Goal: Task Accomplishment & Management: Manage account settings

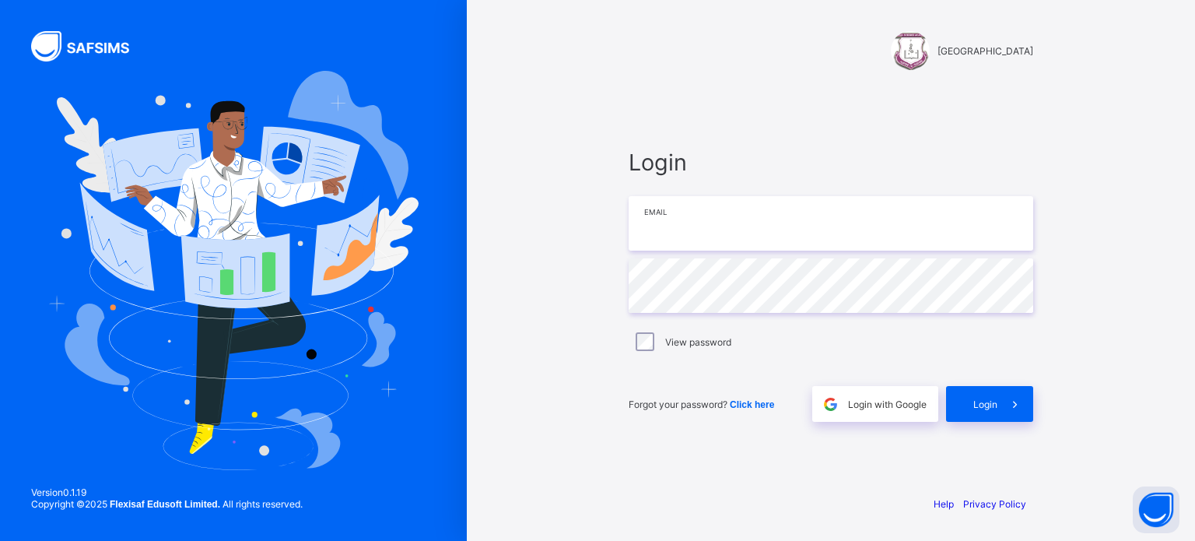
click at [698, 226] on input "email" at bounding box center [831, 223] width 405 height 54
type input "**********"
click at [995, 399] on span "Login" at bounding box center [986, 404] width 24 height 12
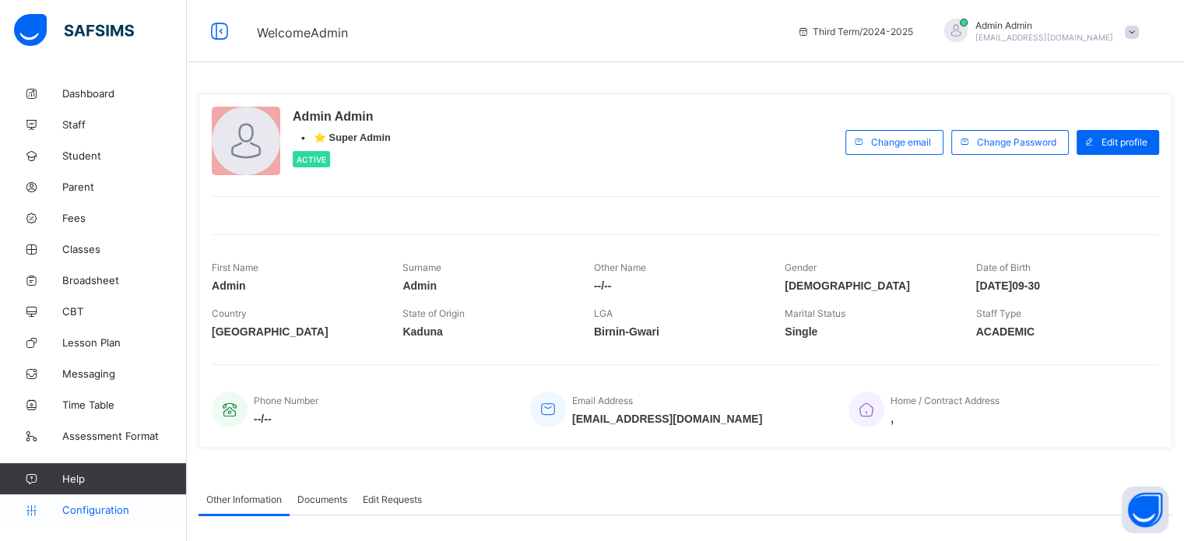
click at [112, 511] on span "Configuration" at bounding box center [124, 510] width 124 height 12
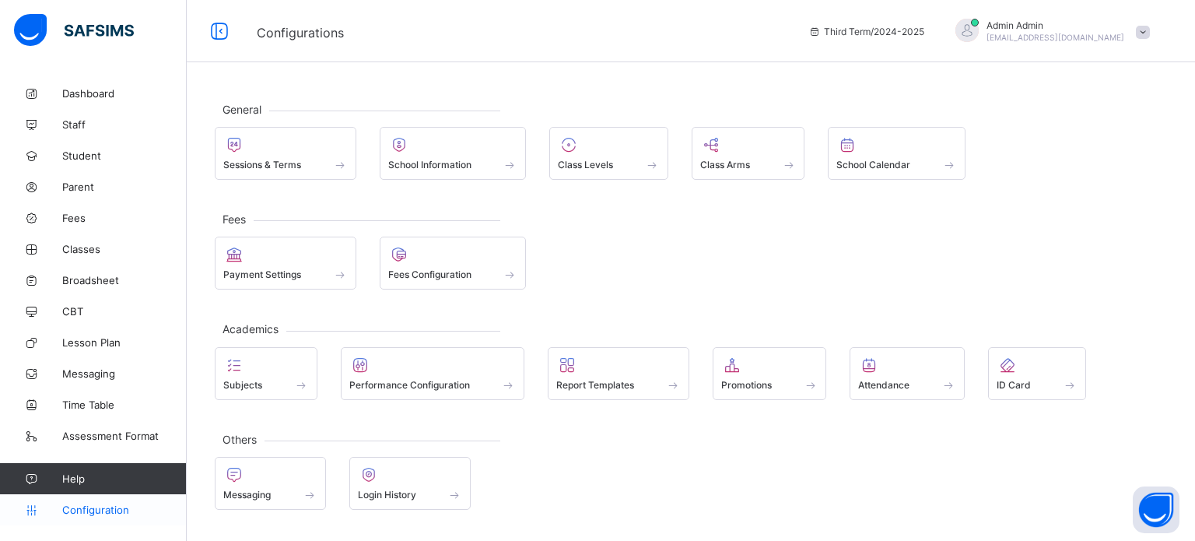
click at [74, 507] on span "Configuration" at bounding box center [124, 510] width 124 height 12
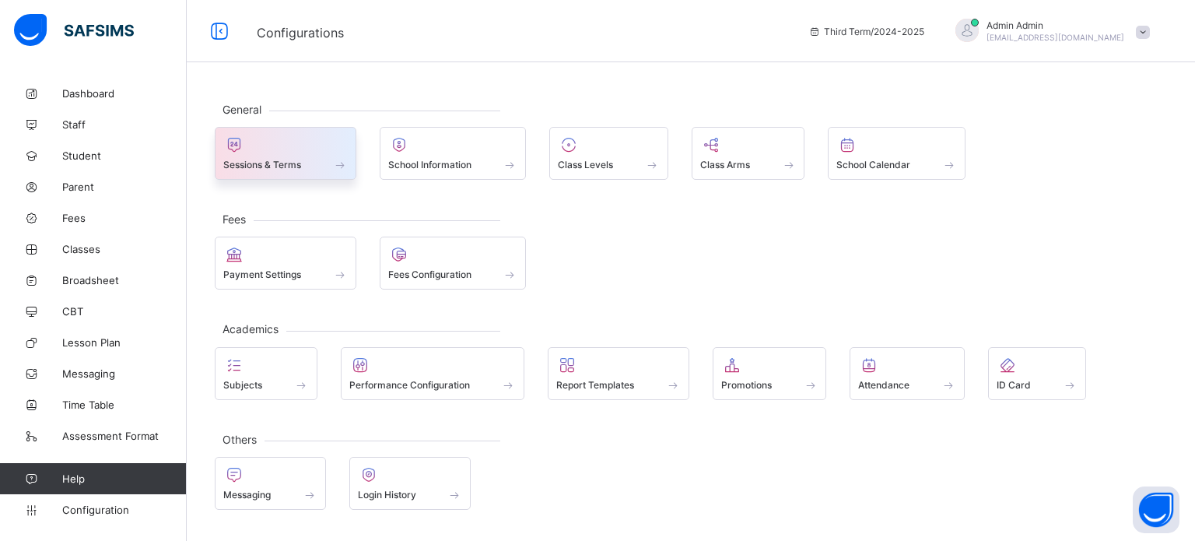
click at [259, 163] on span "Sessions & Terms" at bounding box center [262, 165] width 78 height 12
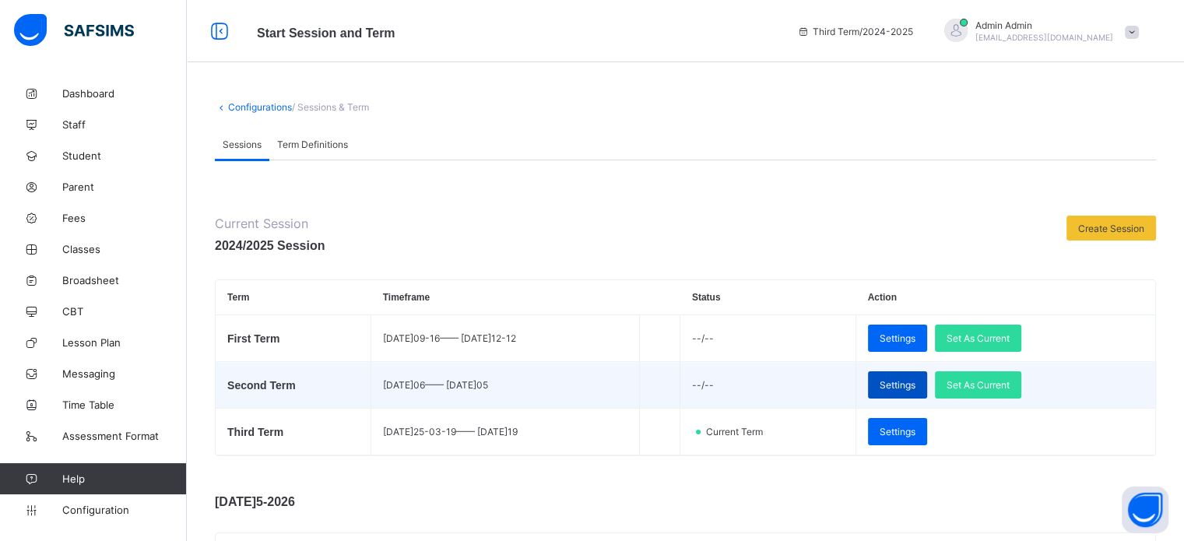
scroll to position [233, 0]
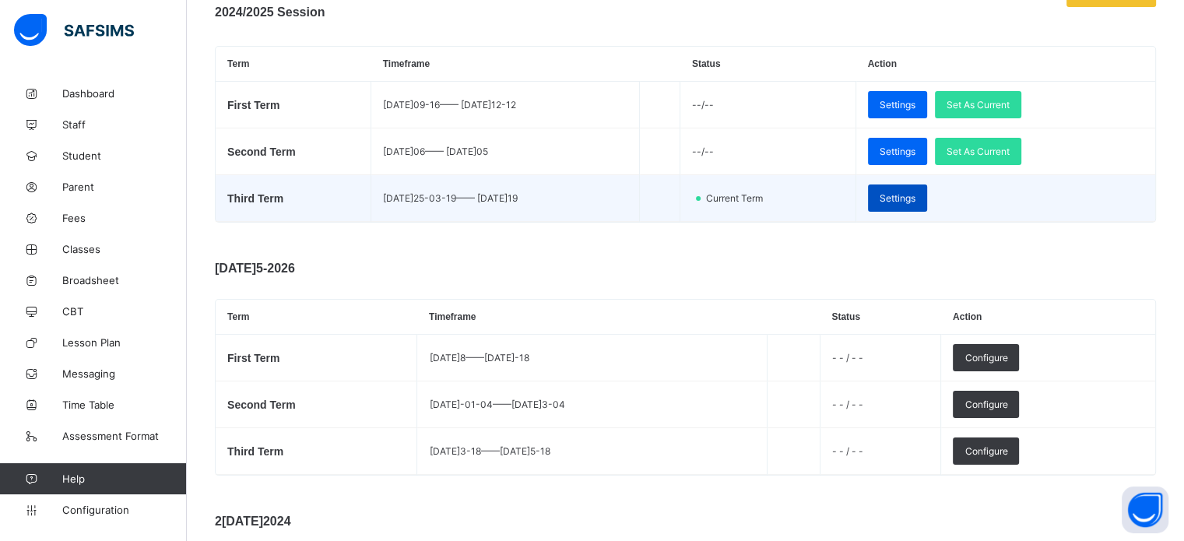
click at [909, 201] on span "Settings" at bounding box center [897, 198] width 36 height 12
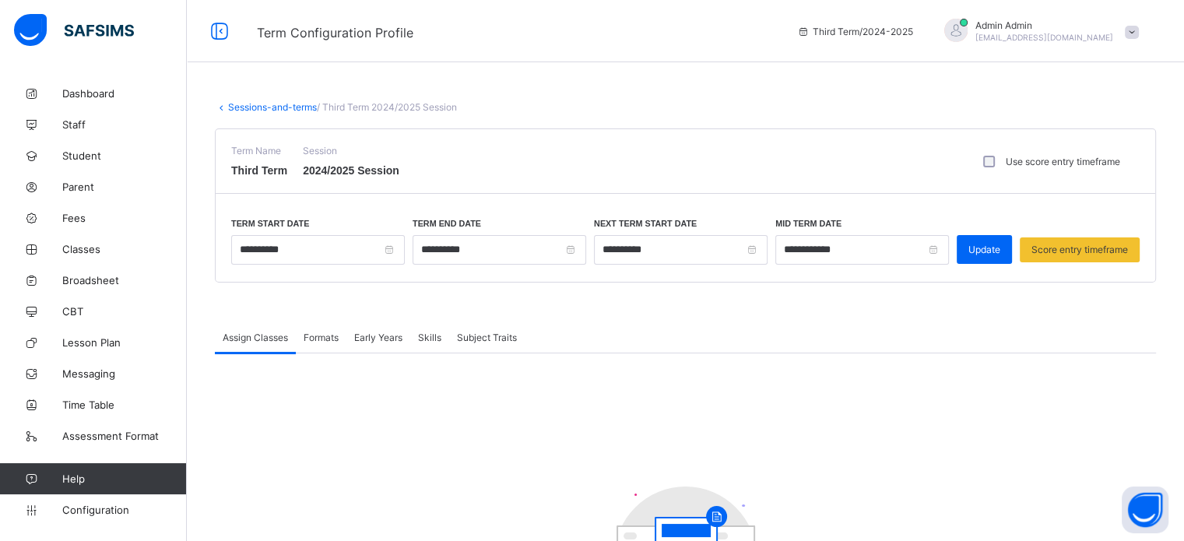
click at [1005, 23] on span "Admin Admin" at bounding box center [1044, 25] width 138 height 12
click at [1089, 149] on span "Subscription" at bounding box center [1076, 152] width 78 height 12
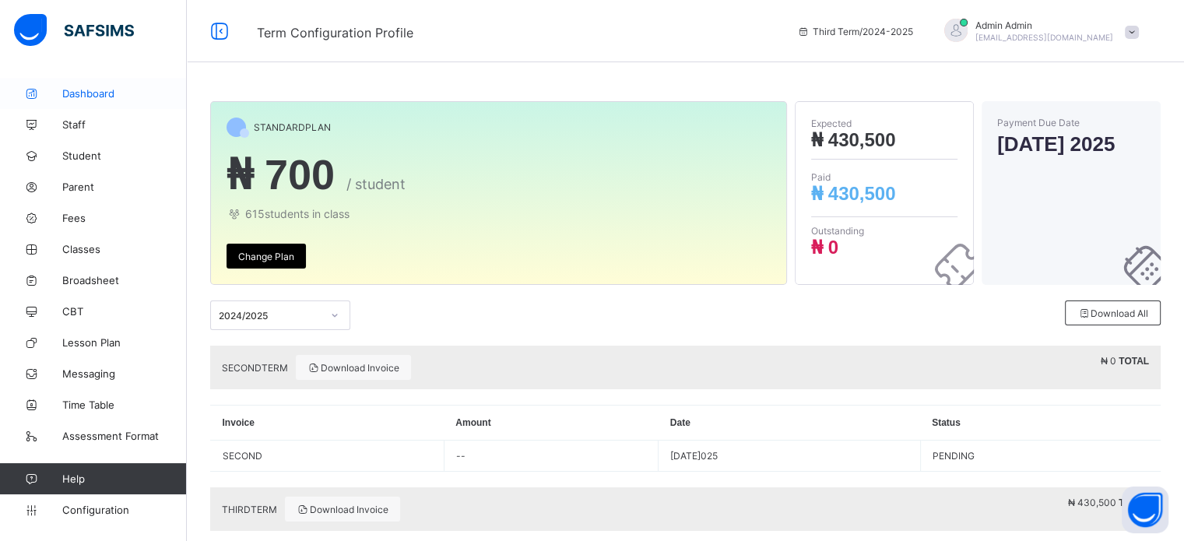
click at [85, 87] on span "Dashboard" at bounding box center [124, 93] width 125 height 12
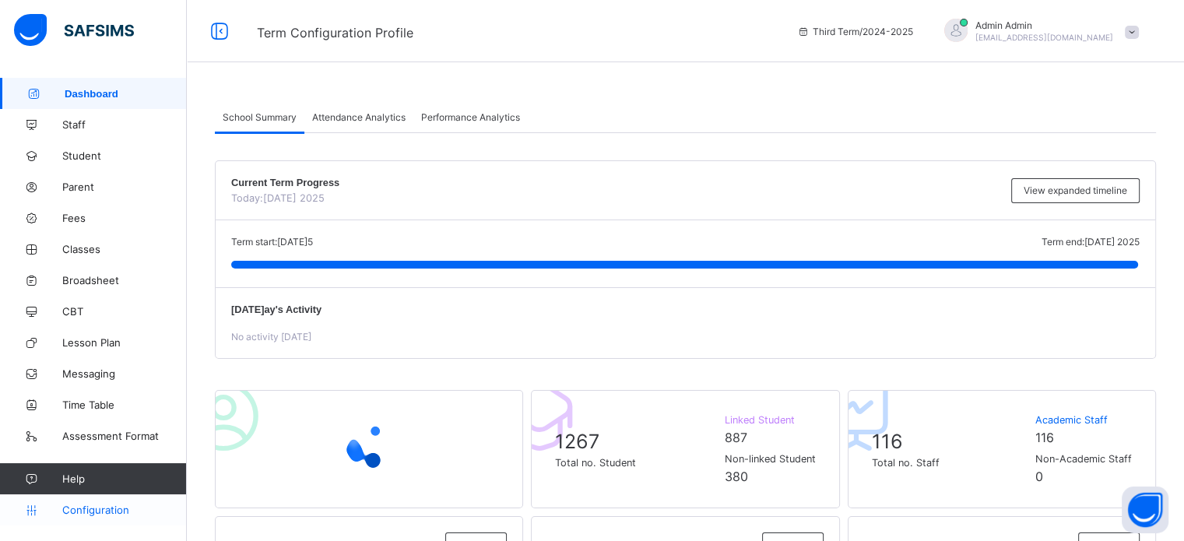
click at [83, 511] on span "Configuration" at bounding box center [124, 510] width 124 height 12
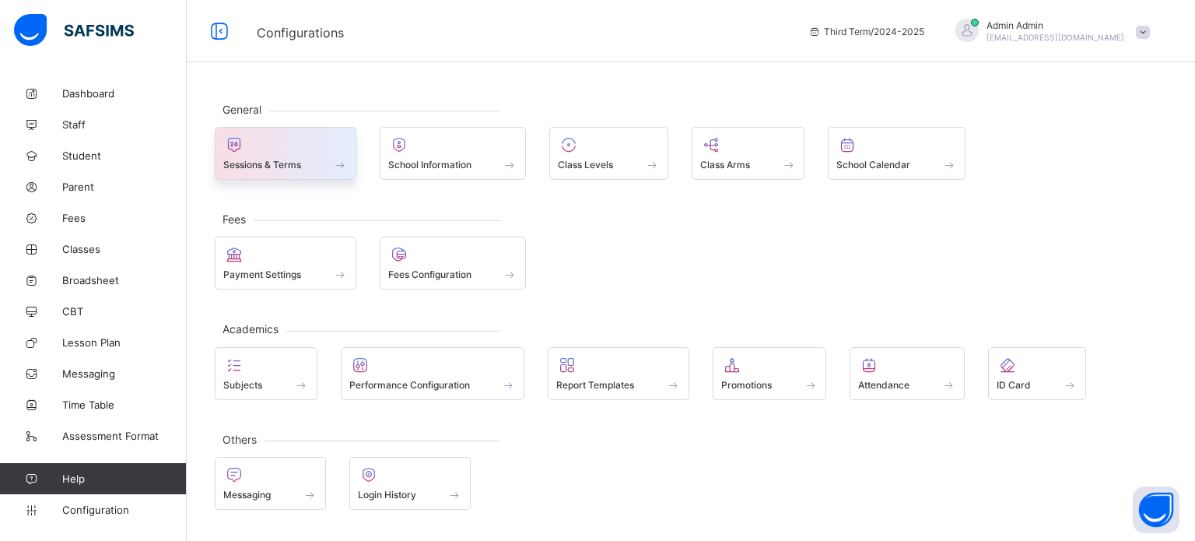
click at [252, 161] on span "Sessions & Terms" at bounding box center [262, 165] width 78 height 12
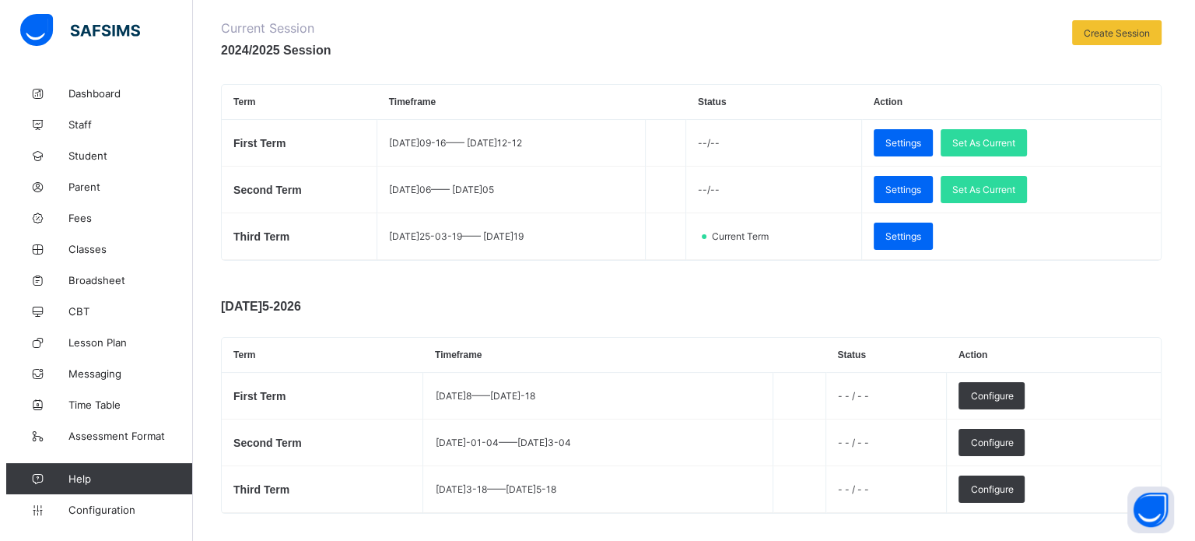
scroll to position [233, 0]
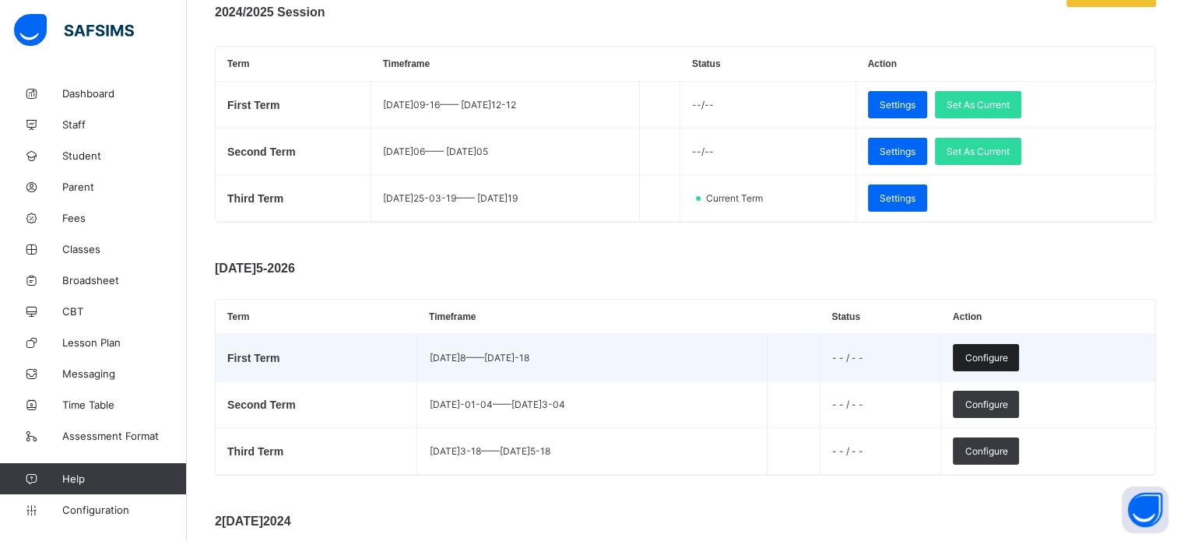
click at [1007, 360] on span "Configure" at bounding box center [985, 358] width 43 height 12
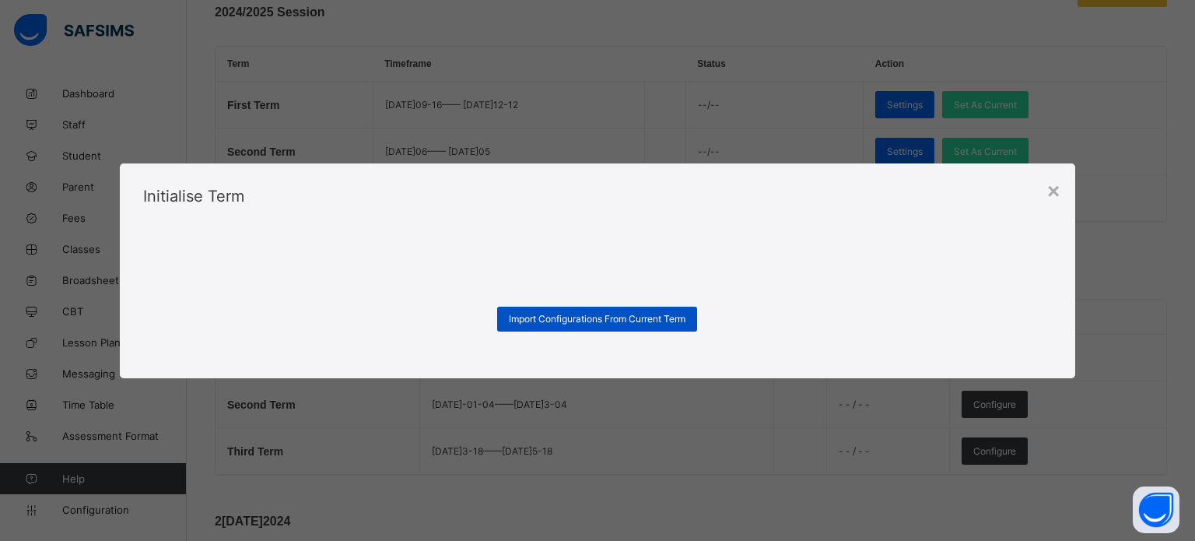
click at [606, 317] on span "Import Configurations From Current Term" at bounding box center [597, 319] width 177 height 12
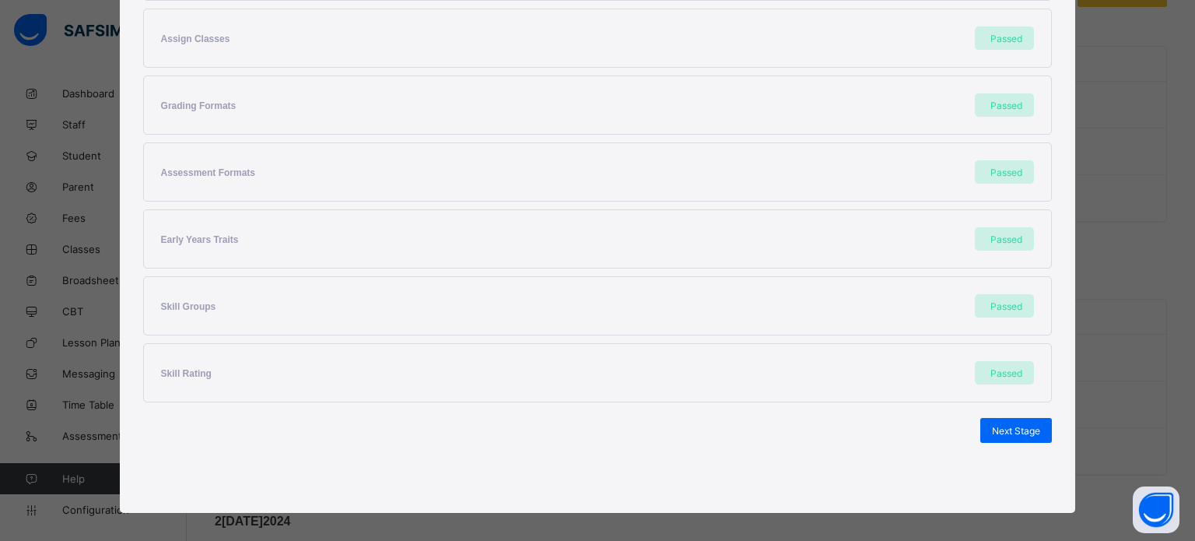
scroll to position [364, 0]
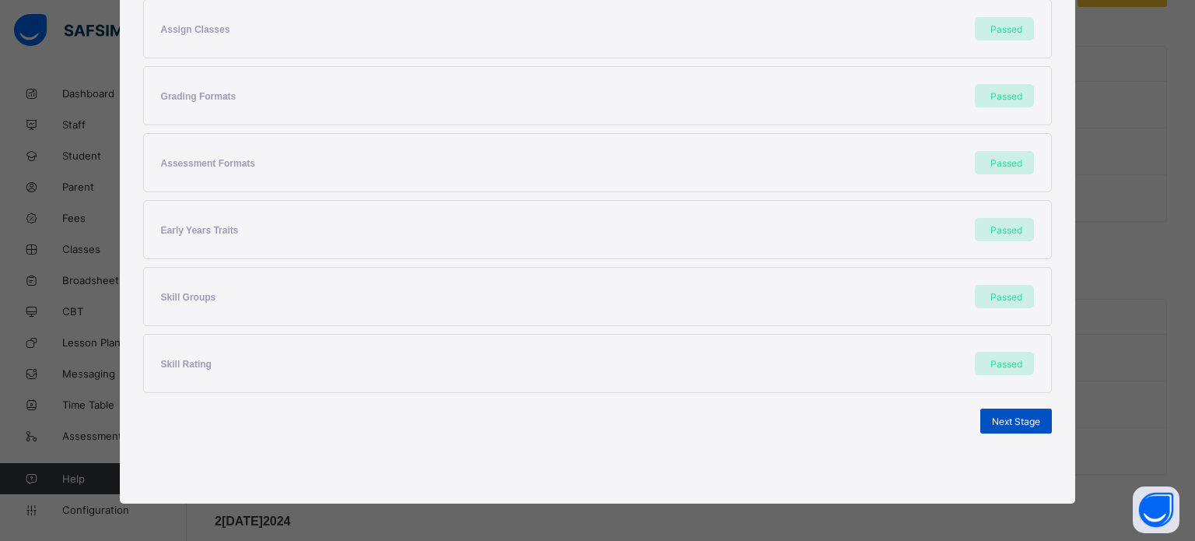
click at [1033, 419] on span "Next Stage" at bounding box center [1016, 422] width 48 height 12
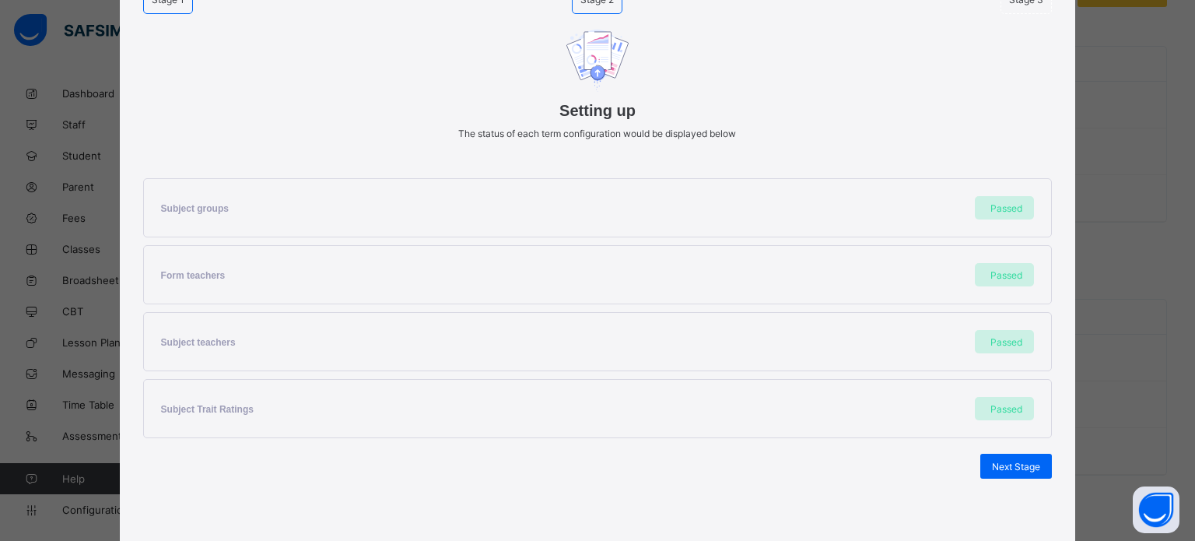
scroll to position [164, 0]
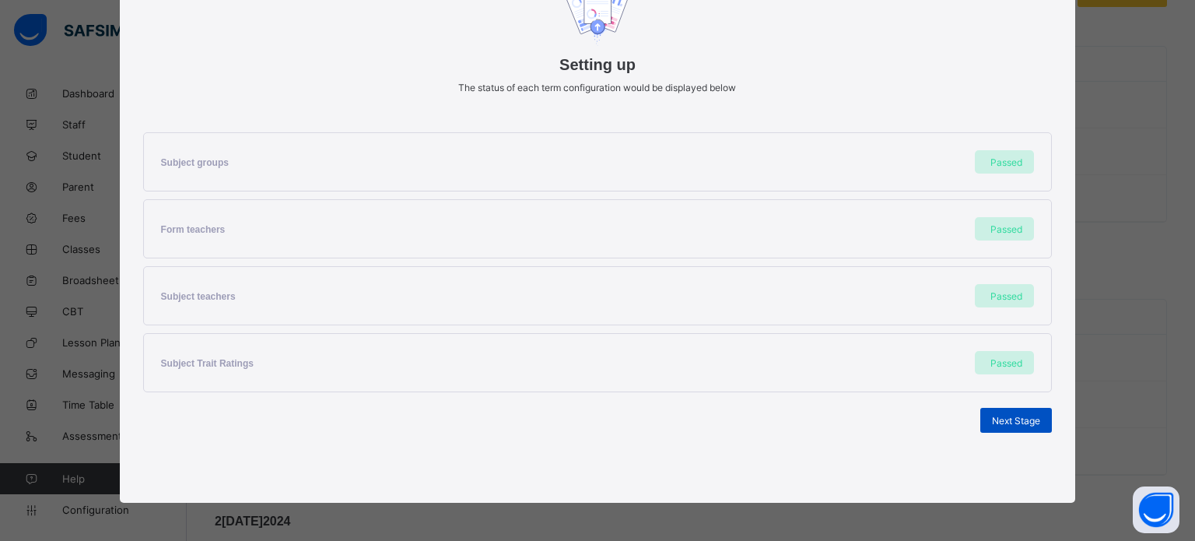
click at [1013, 423] on span "Next Stage" at bounding box center [1016, 421] width 48 height 12
click at [977, 416] on span "Set As Current Term" at bounding box center [996, 421] width 87 height 12
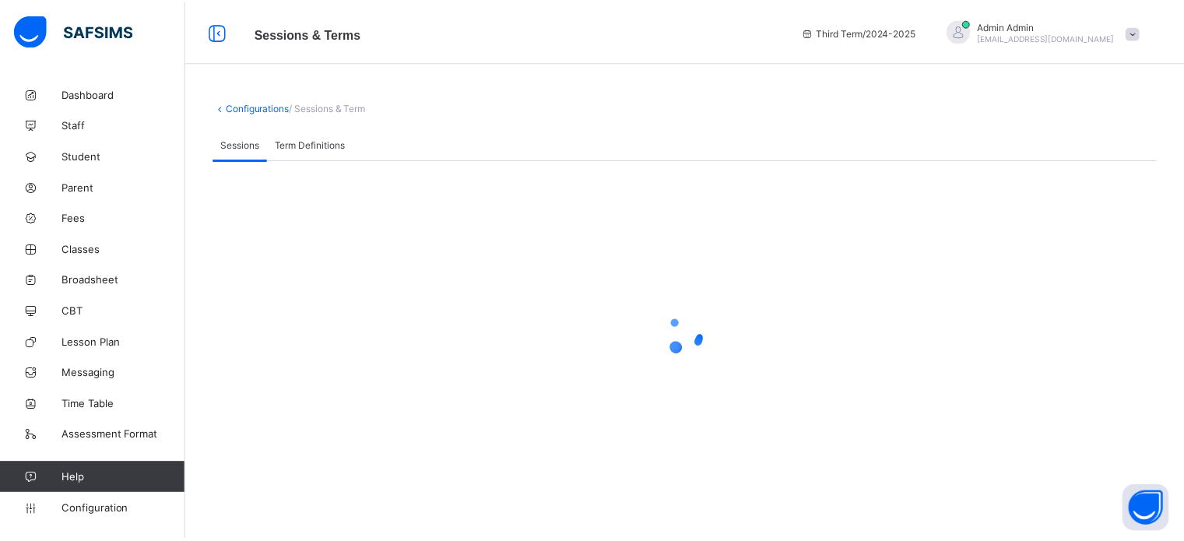
scroll to position [0, 0]
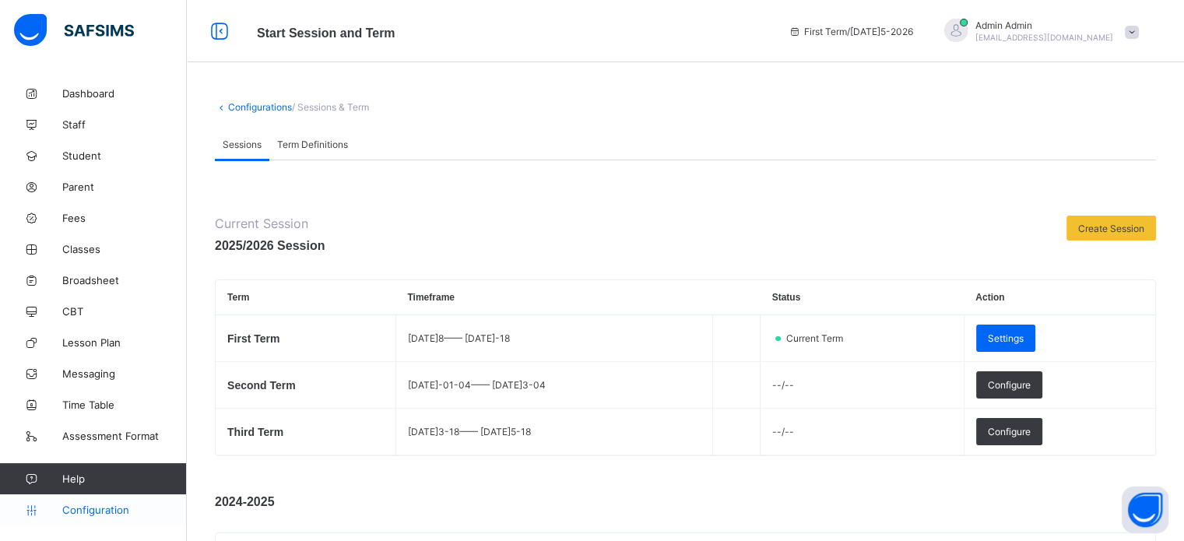
click at [118, 504] on span "Configuration" at bounding box center [124, 510] width 124 height 12
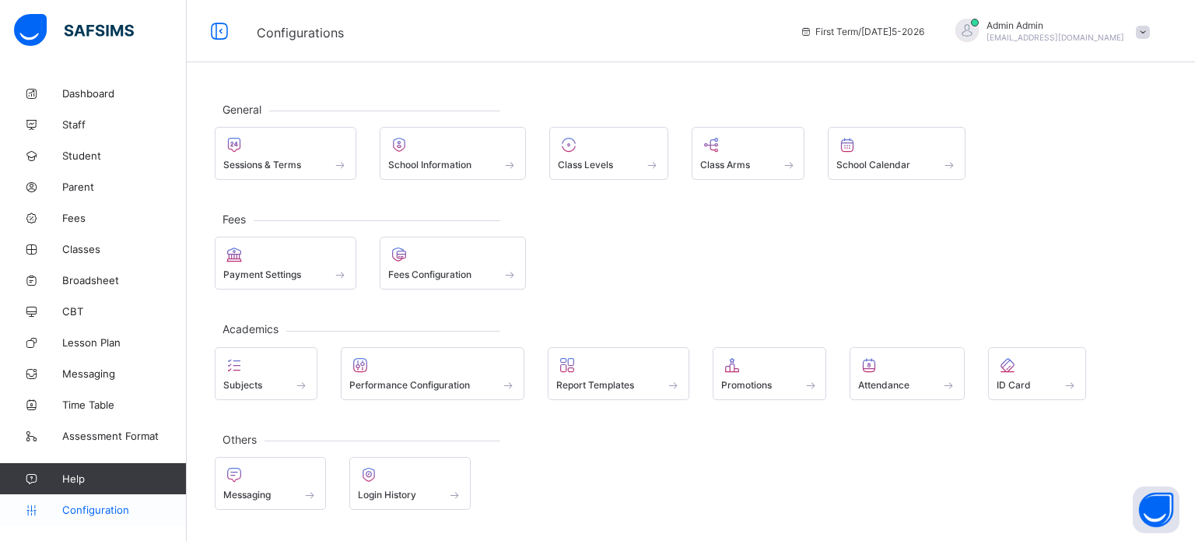
click at [118, 512] on span "Configuration" at bounding box center [124, 510] width 124 height 12
click at [274, 378] on div "Subjects" at bounding box center [266, 384] width 86 height 13
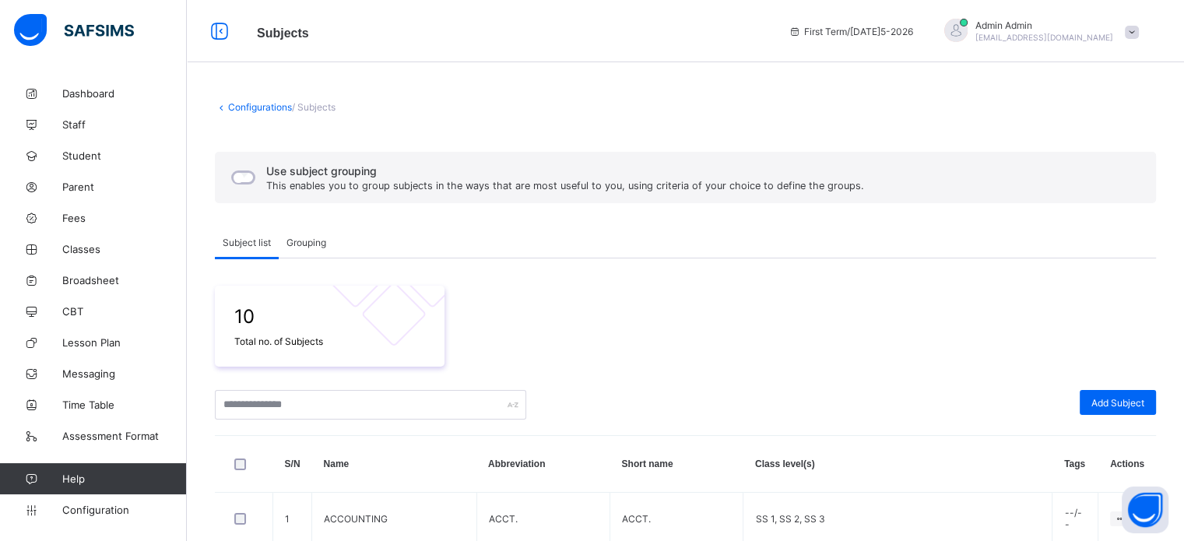
click at [320, 112] on span "/ Subjects" at bounding box center [314, 107] width 44 height 12
click at [320, 104] on span "/ Subjects" at bounding box center [314, 107] width 44 height 12
click at [311, 246] on span "Grouping" at bounding box center [306, 243] width 40 height 12
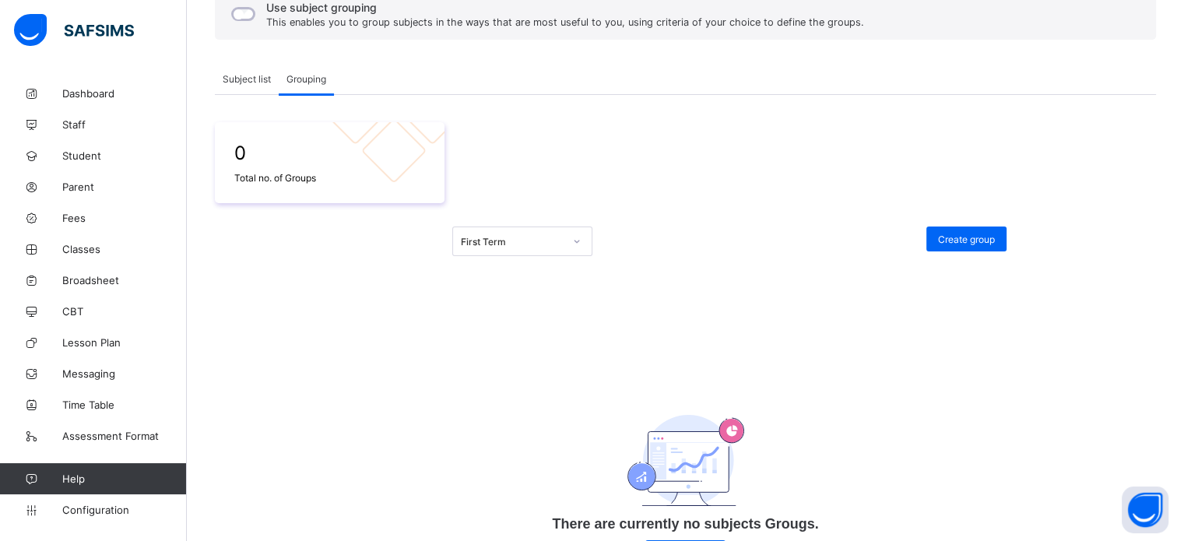
scroll to position [72, 0]
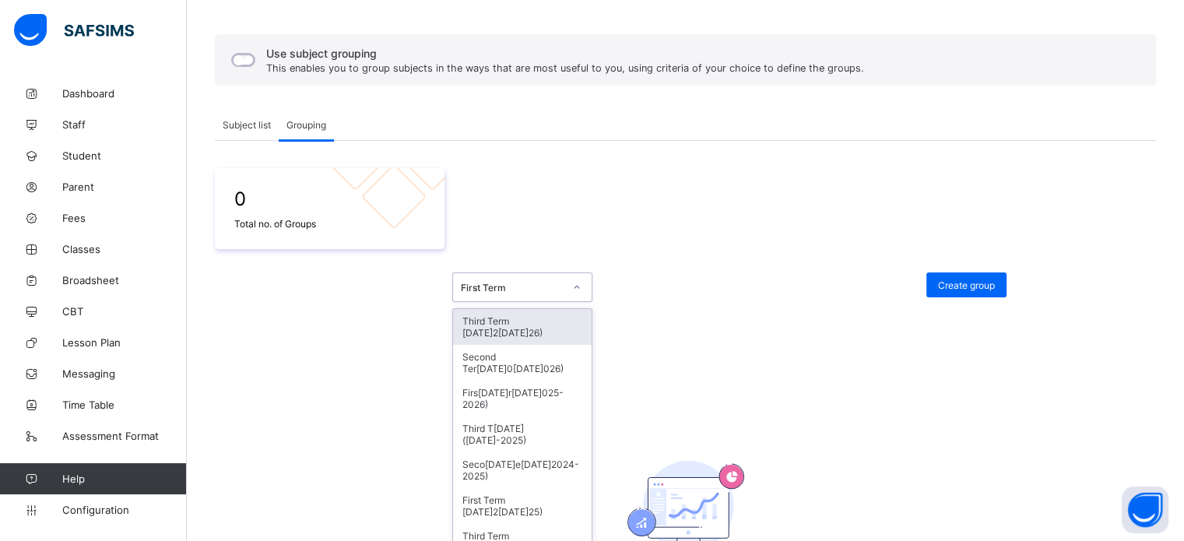
click at [577, 302] on div "option Third Te[DATE]2[DATE]2026) focused, 1 of 39. 39 results available. Use U…" at bounding box center [522, 287] width 140 height 30
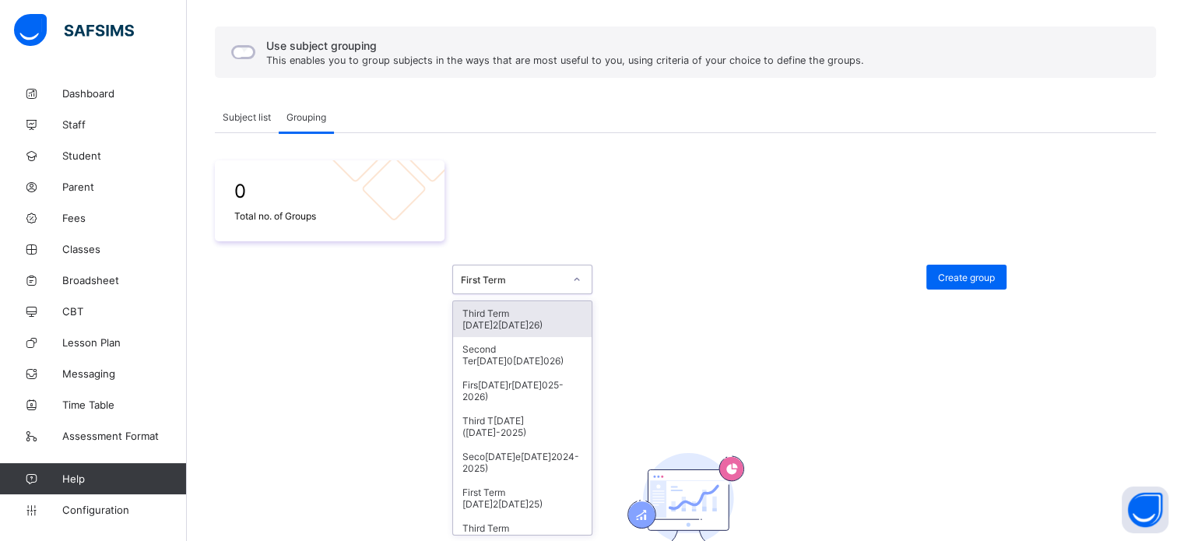
click at [665, 280] on div "option Third Te[DATE]2[DATE]2026) focused, 1 of 39. 39 results available. Use U…" at bounding box center [567, 280] width 230 height 30
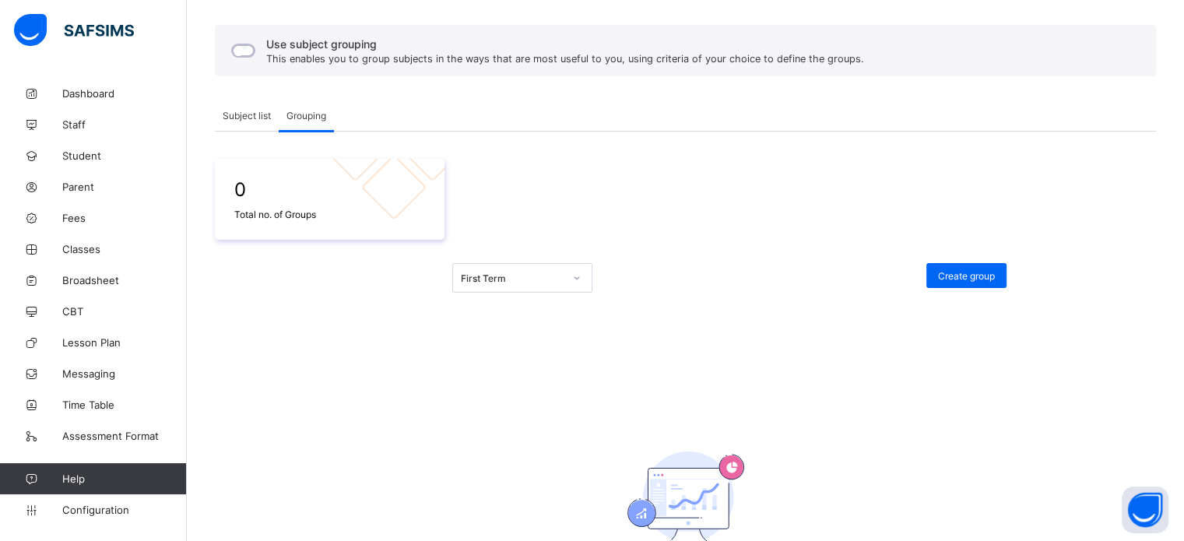
scroll to position [0, 0]
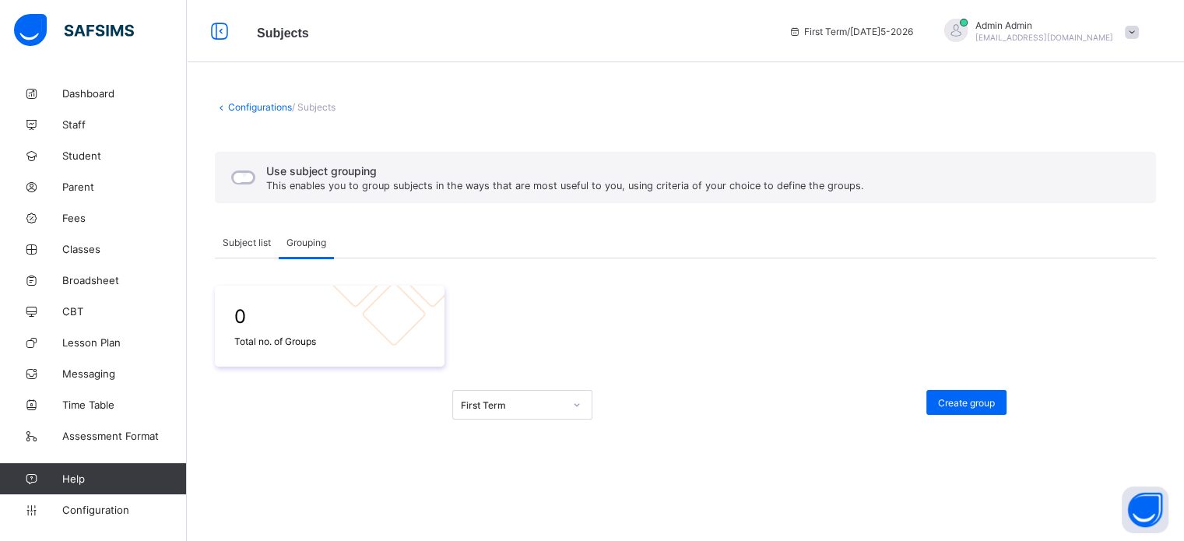
click at [230, 177] on div "Use subject grouping This enables you to group subjects in the ways that are mo…" at bounding box center [546, 177] width 644 height 33
click at [545, 401] on div "First Term" at bounding box center [522, 405] width 140 height 30
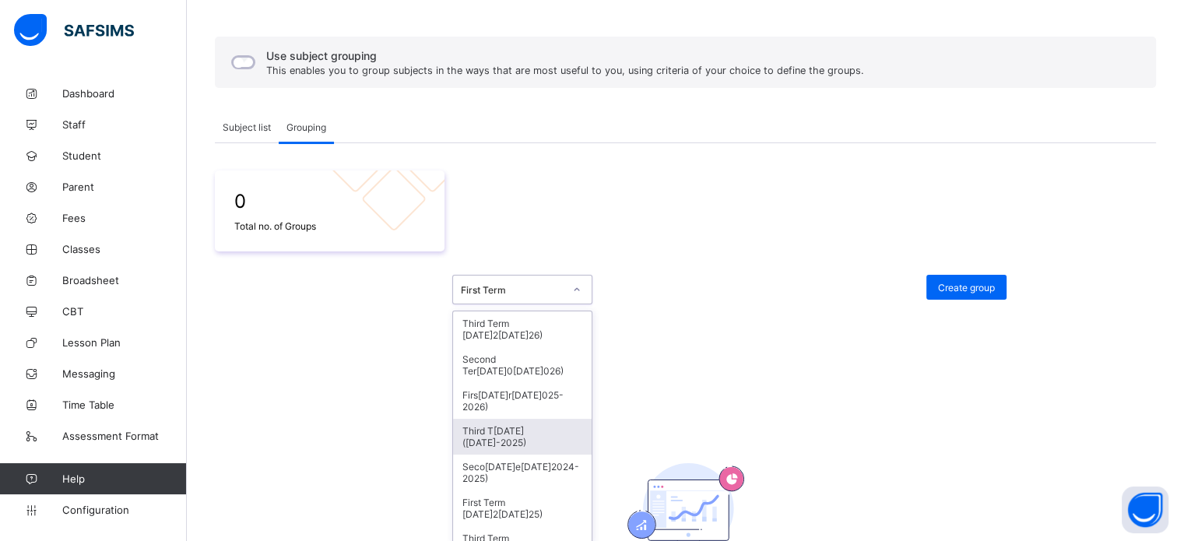
scroll to position [125, 0]
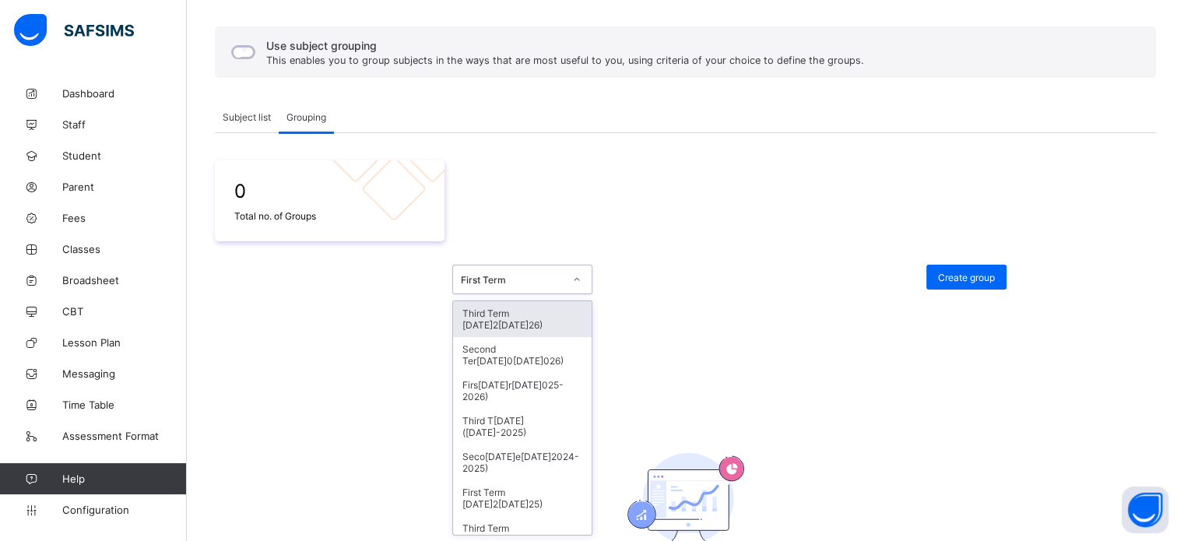
click at [696, 313] on span at bounding box center [685, 314] width 941 height 12
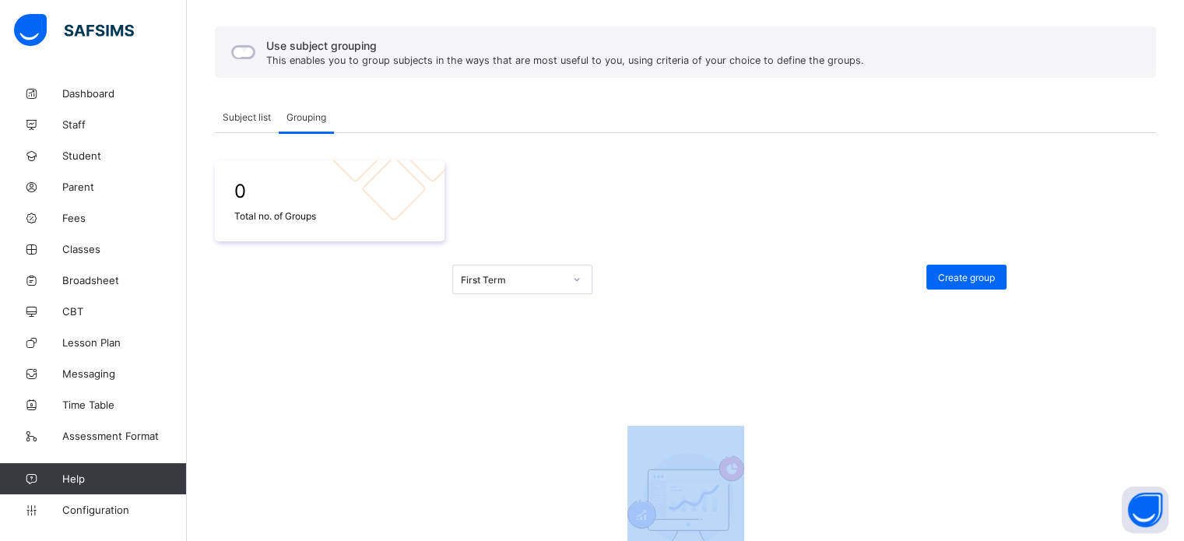
click at [696, 313] on span at bounding box center [685, 314] width 941 height 12
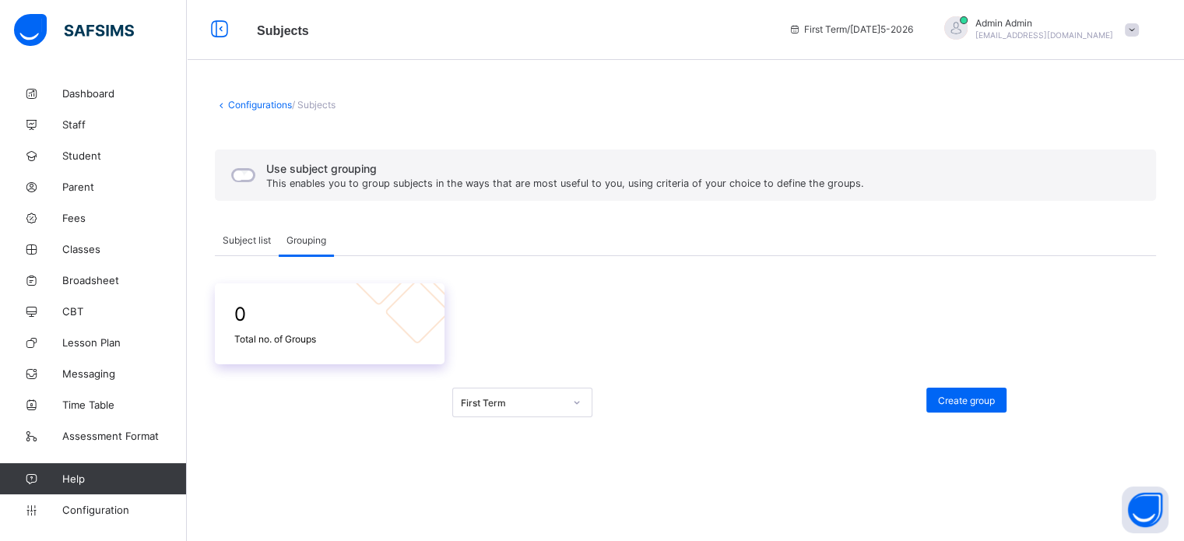
scroll to position [0, 0]
click at [965, 401] on span "Create group" at bounding box center [966, 403] width 57 height 12
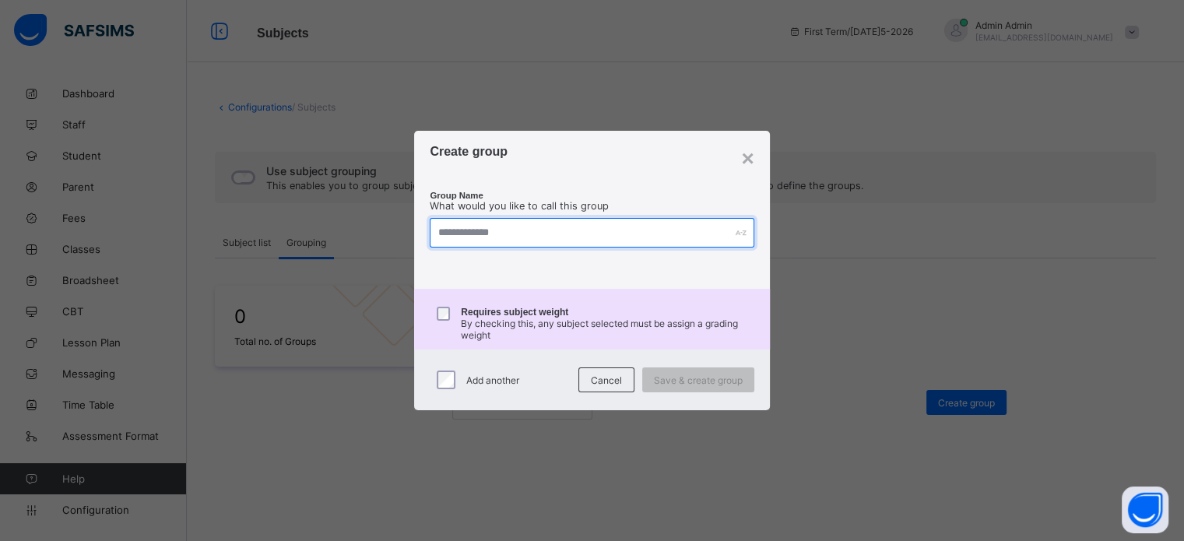
click at [507, 237] on input "text" at bounding box center [592, 233] width 324 height 30
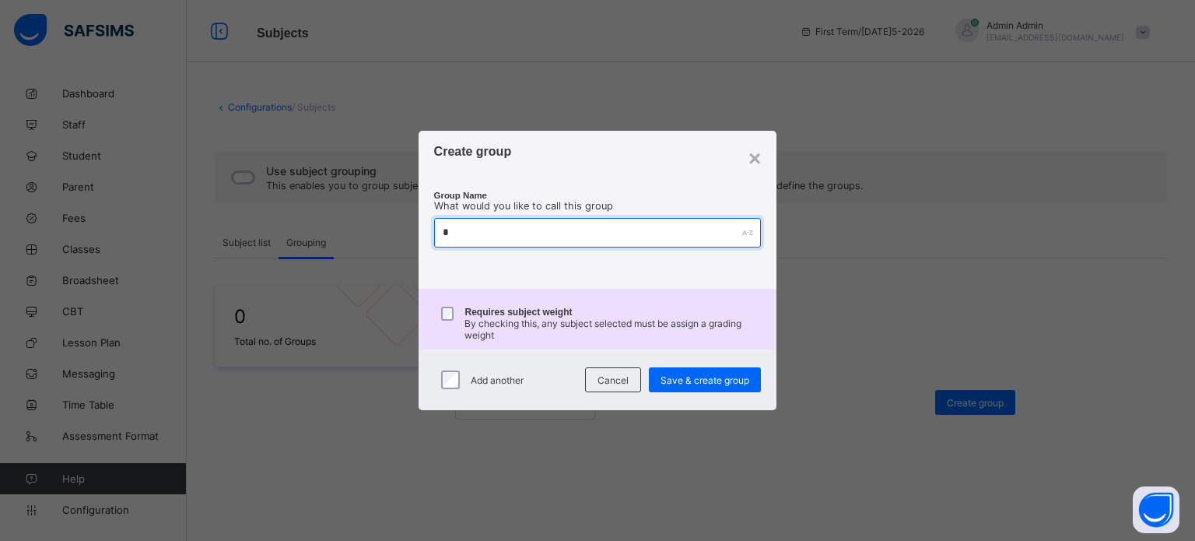
type input "*"
click at [630, 399] on div "Add another Cancel Save & create group" at bounding box center [598, 379] width 359 height 61
click at [622, 382] on span "Cancel" at bounding box center [613, 380] width 31 height 12
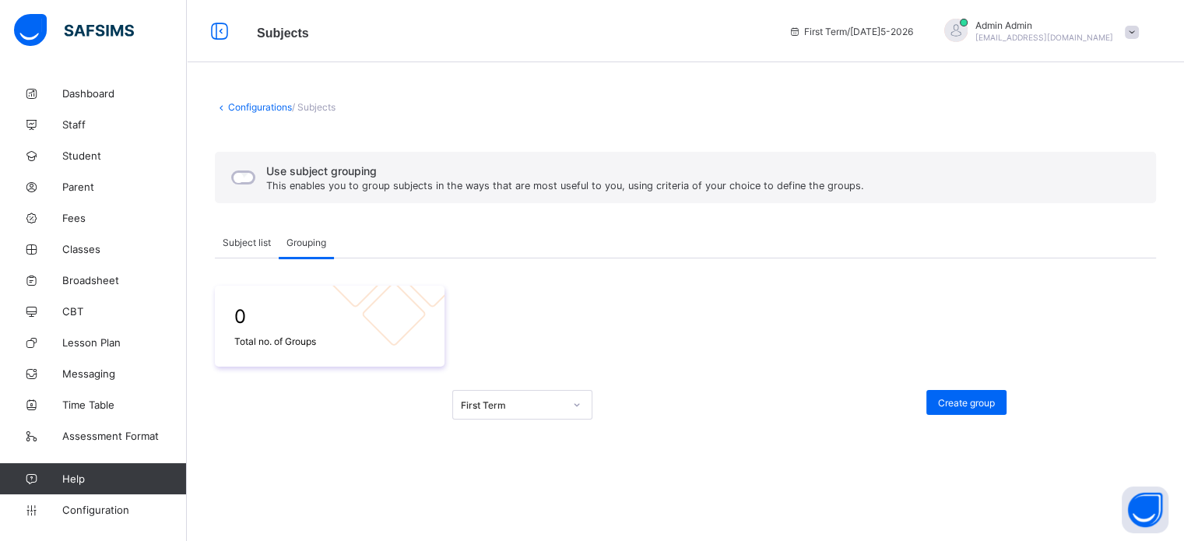
click at [258, 109] on link "Configurations" at bounding box center [260, 107] width 64 height 12
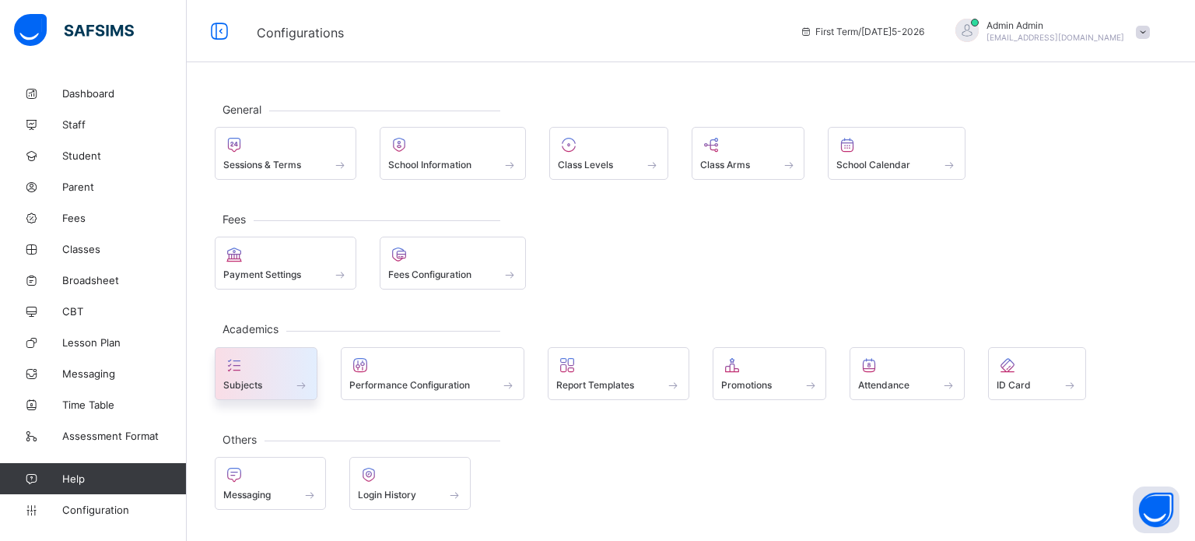
click at [287, 356] on div at bounding box center [266, 365] width 86 height 19
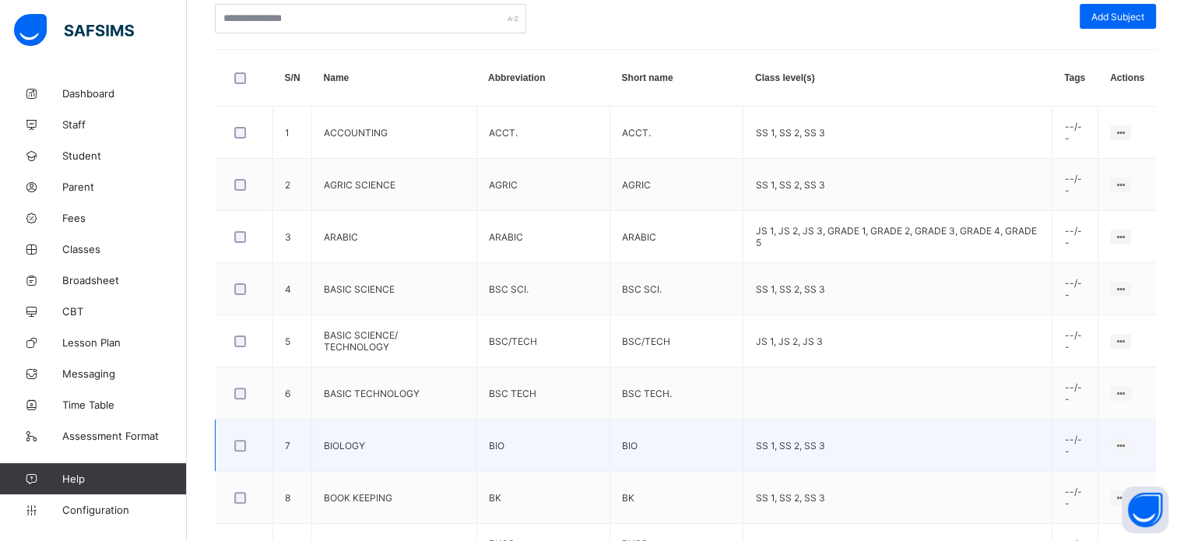
scroll to position [541, 0]
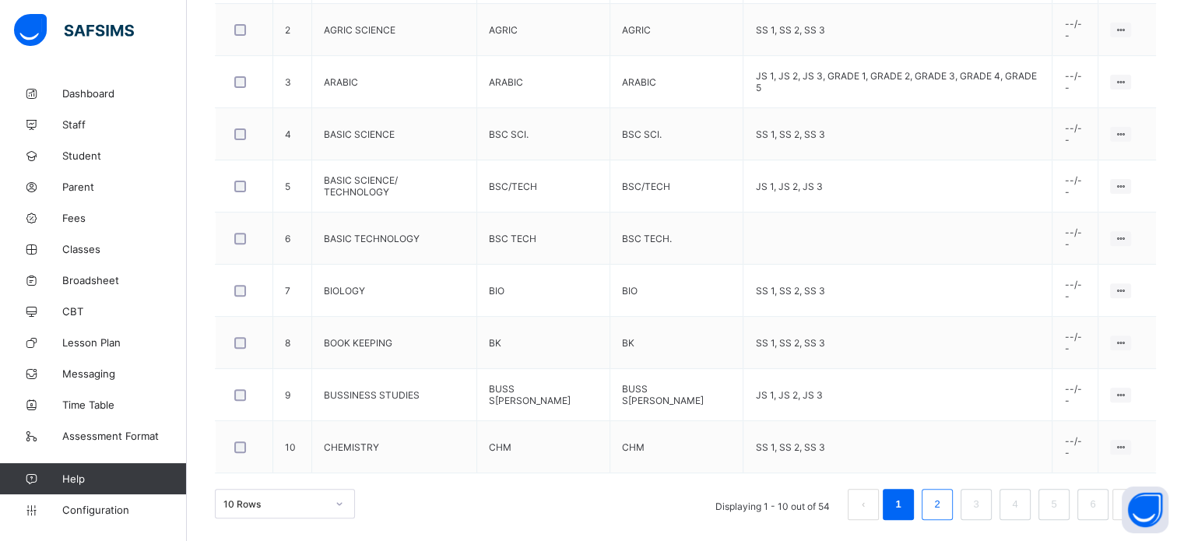
click at [953, 500] on li "2" at bounding box center [936, 504] width 31 height 31
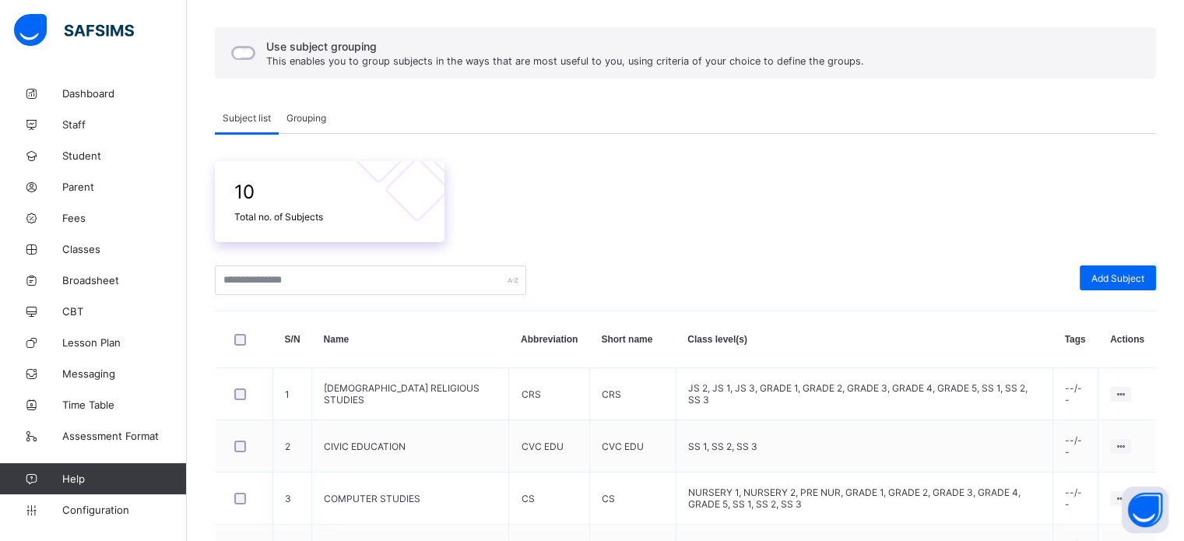
scroll to position [0, 0]
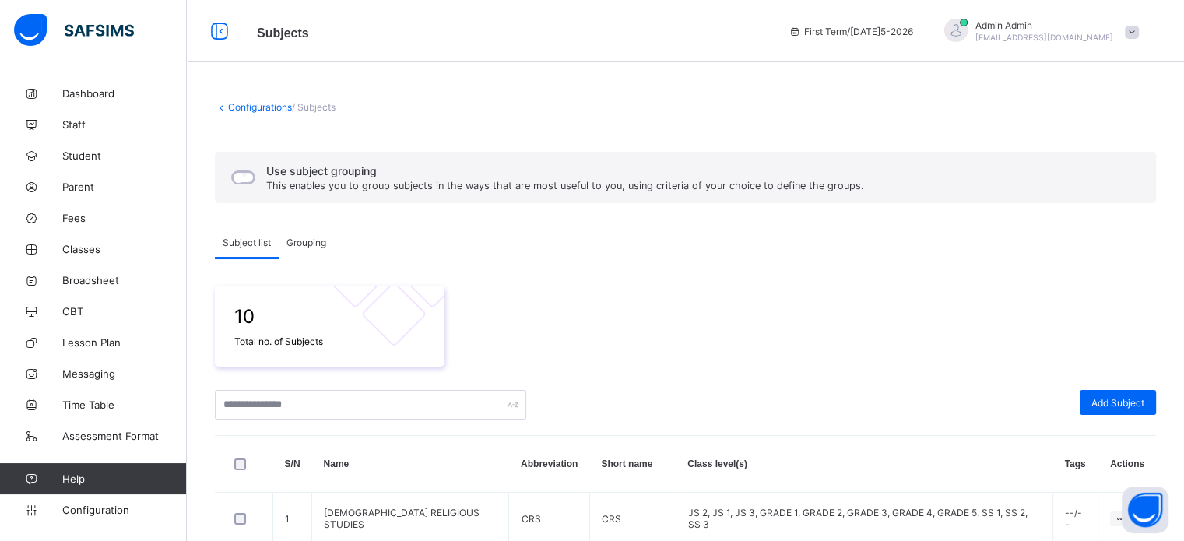
click at [314, 245] on span "Grouping" at bounding box center [306, 243] width 40 height 12
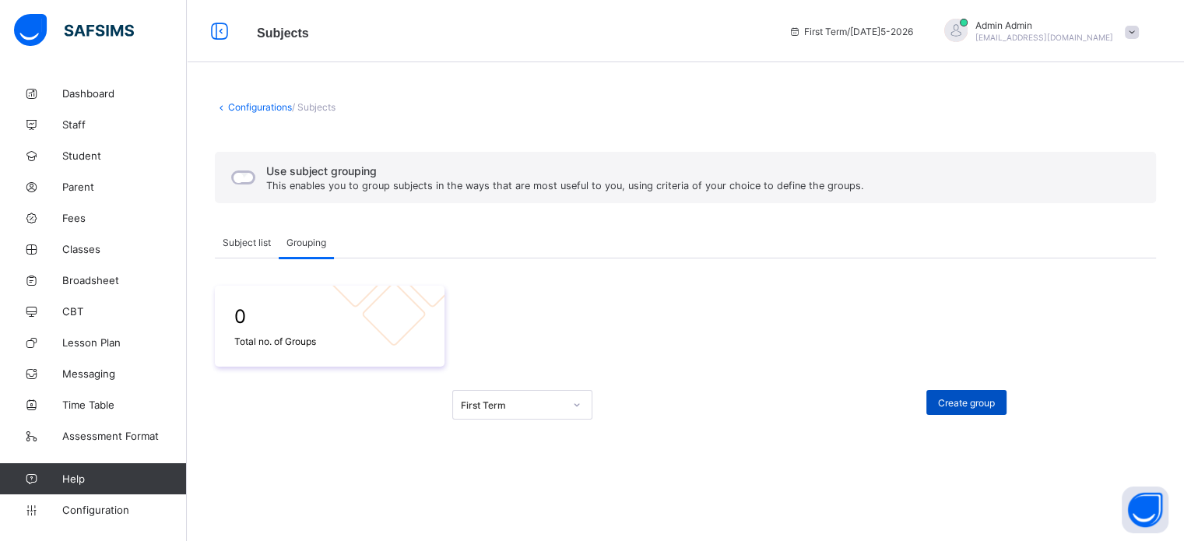
click at [982, 395] on div "Create group" at bounding box center [966, 402] width 80 height 25
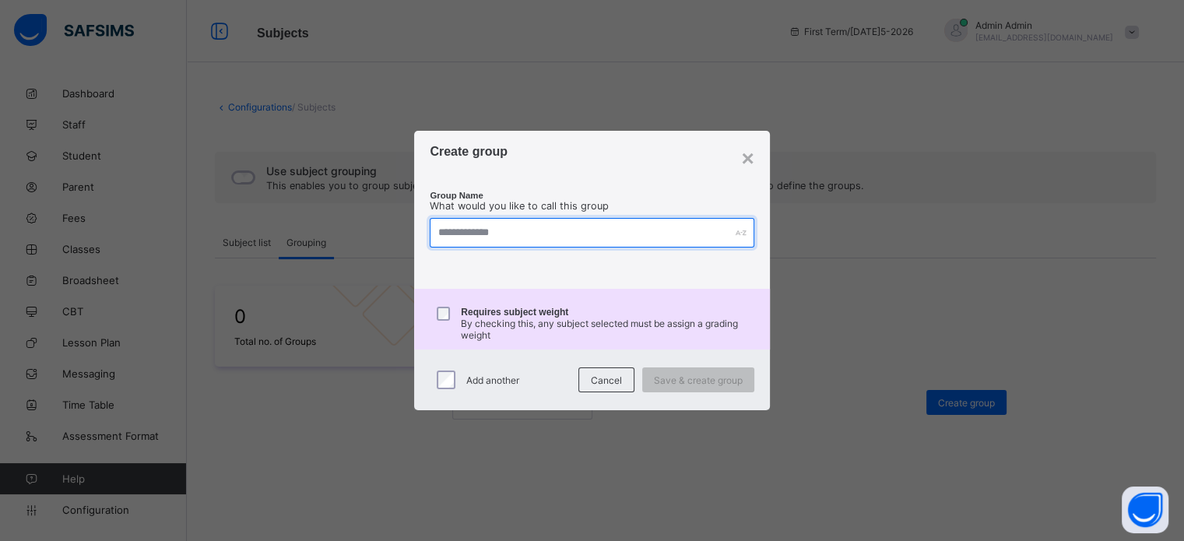
click at [503, 230] on input "text" at bounding box center [592, 233] width 324 height 30
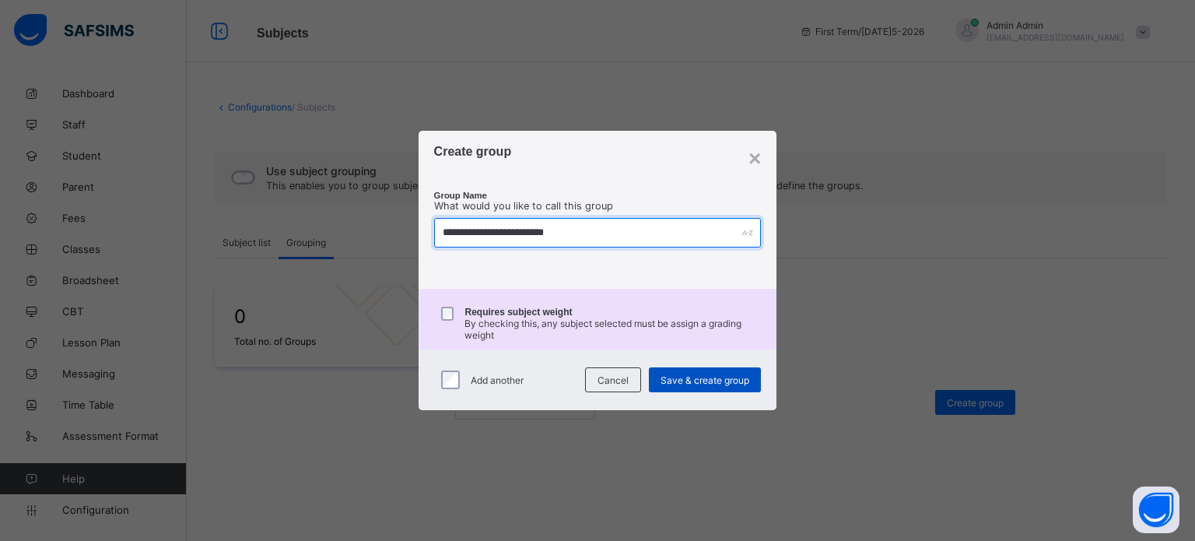
type input "**********"
click at [690, 381] on span "Save & create group" at bounding box center [705, 380] width 89 height 12
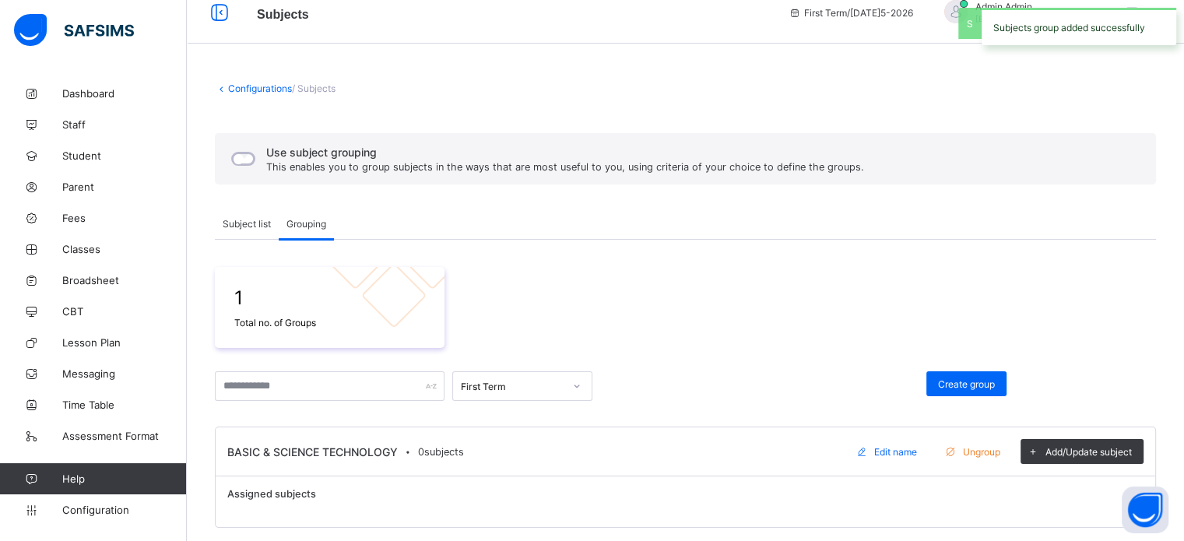
scroll to position [29, 0]
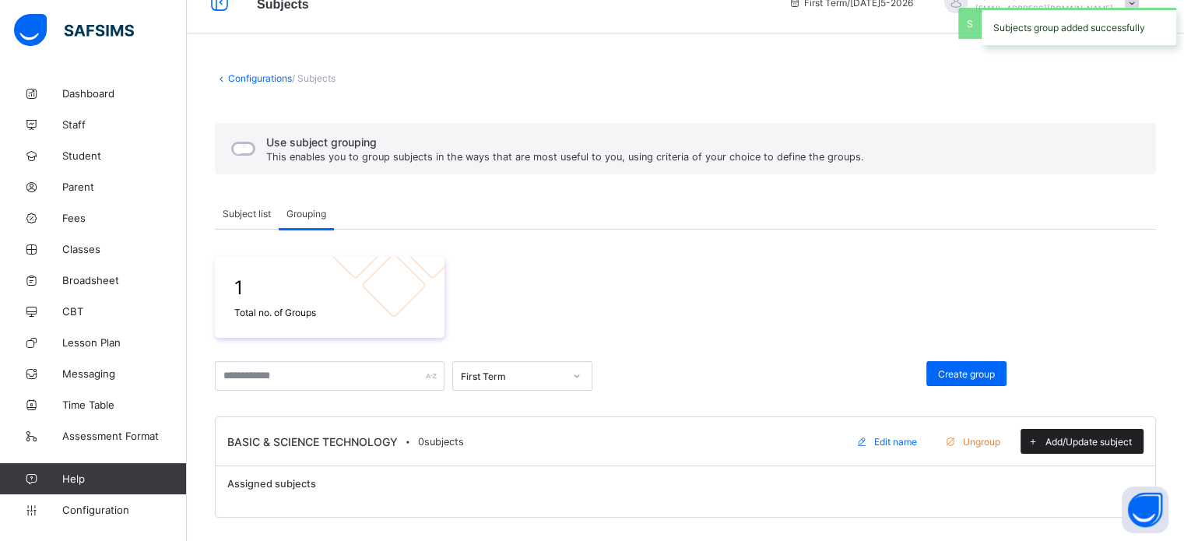
click at [1097, 441] on span "Add/Update subject" at bounding box center [1088, 442] width 86 height 12
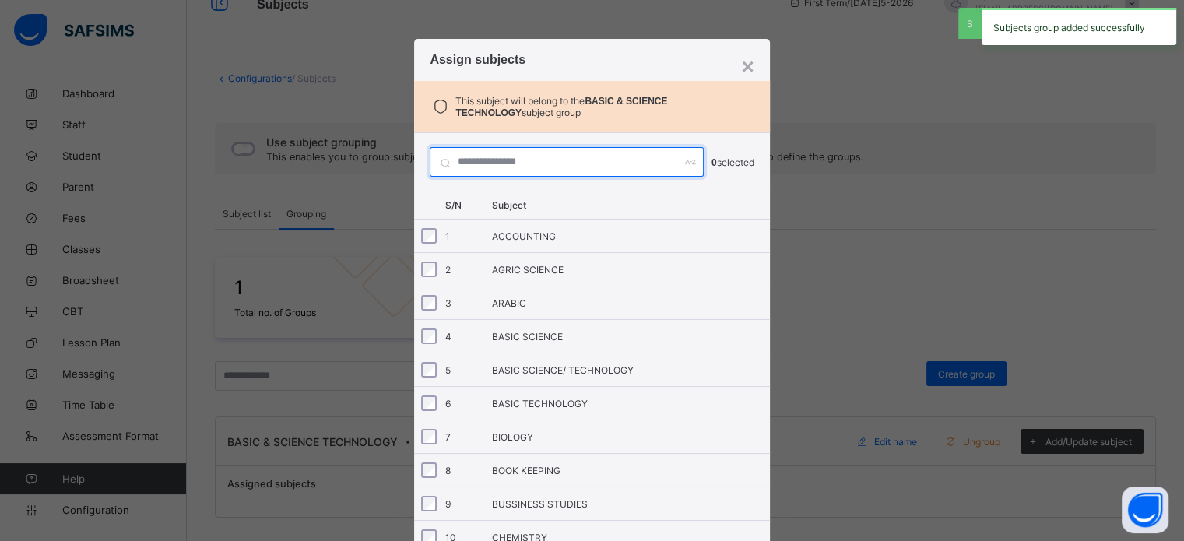
click at [473, 159] on input "text" at bounding box center [567, 162] width 274 height 30
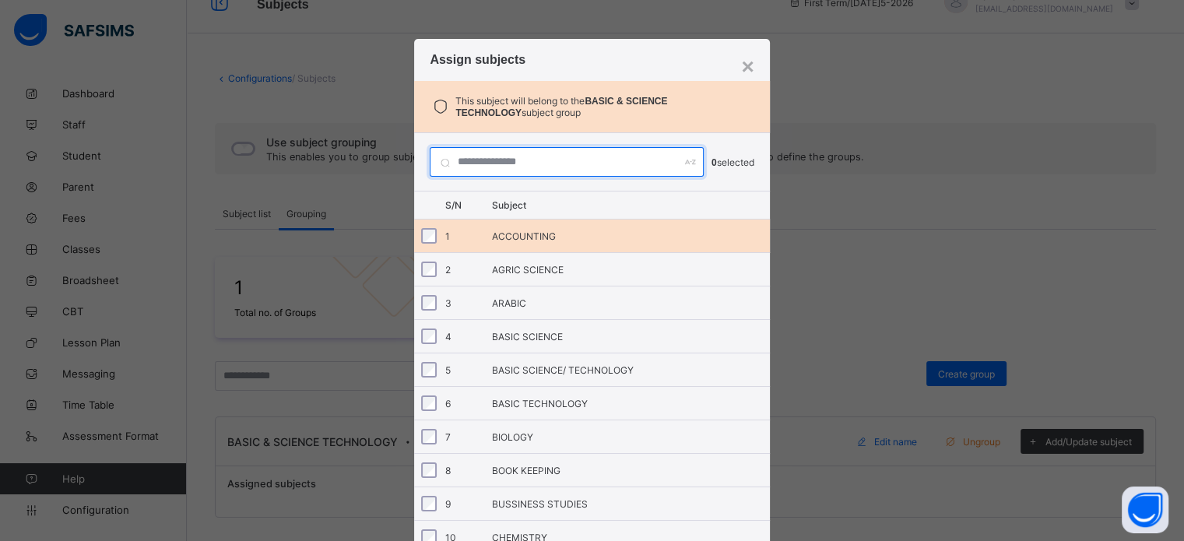
type input "*"
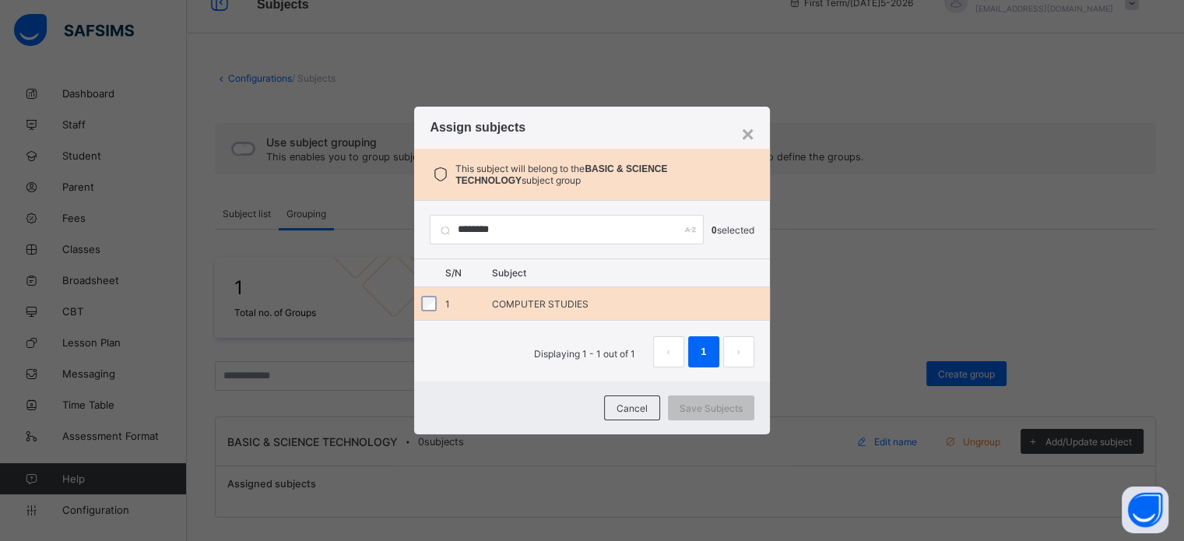
click at [424, 304] on div at bounding box center [433, 304] width 30 height 16
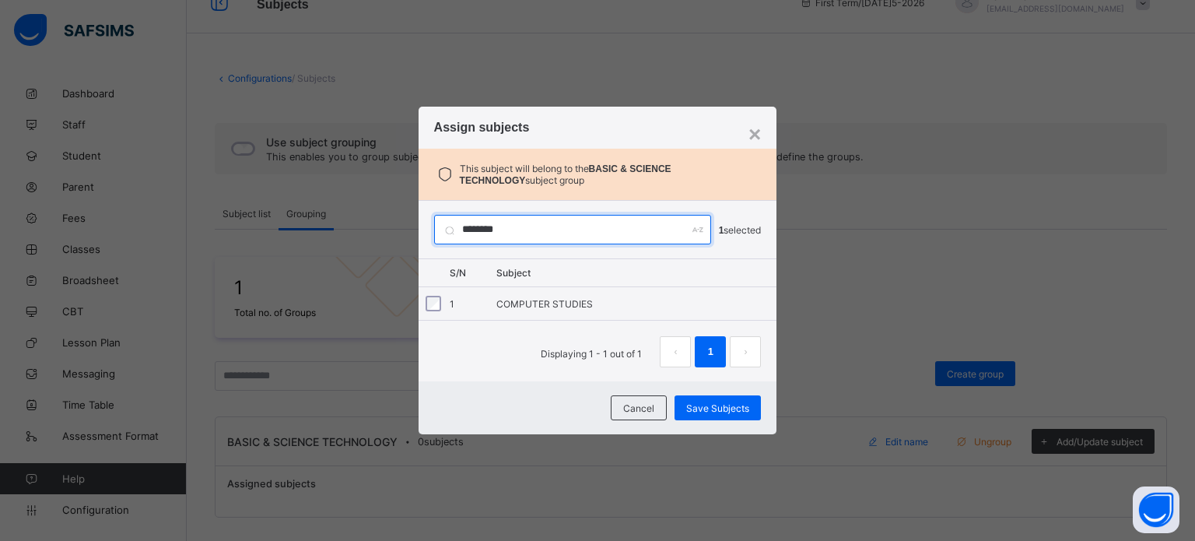
click at [541, 226] on input "********" at bounding box center [572, 230] width 277 height 30
click at [536, 227] on input "********" at bounding box center [572, 230] width 277 height 30
drag, startPoint x: 499, startPoint y: 228, endPoint x: 442, endPoint y: 230, distance: 56.9
click at [442, 230] on input "********" at bounding box center [572, 230] width 277 height 30
type input "*"
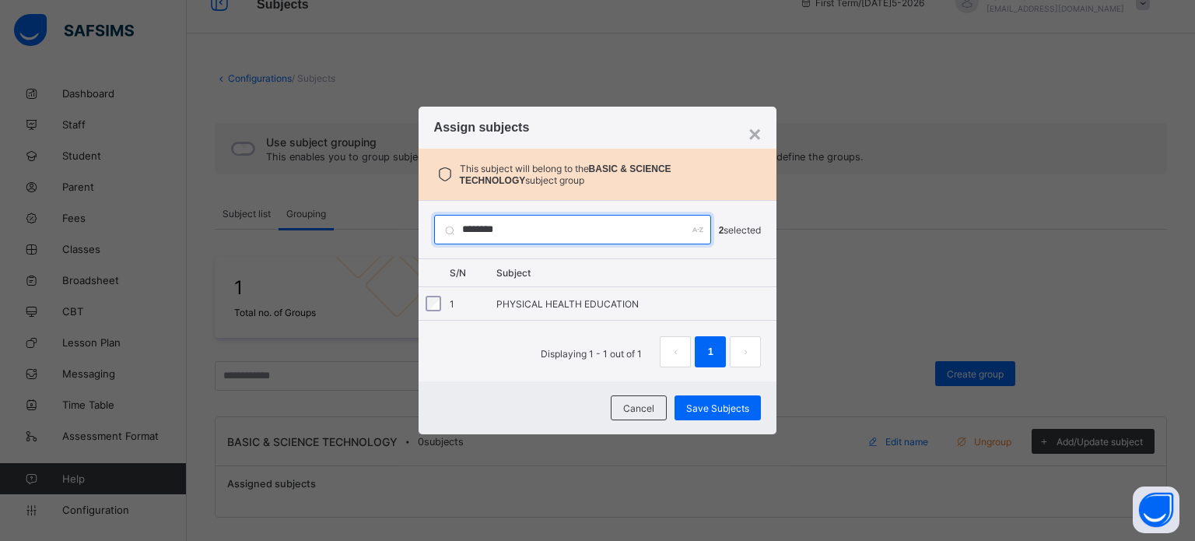
drag, startPoint x: 550, startPoint y: 232, endPoint x: 521, endPoint y: 232, distance: 28.8
click at [549, 232] on input "********" at bounding box center [572, 230] width 277 height 30
drag, startPoint x: 521, startPoint y: 232, endPoint x: 464, endPoint y: 226, distance: 57.9
click at [472, 226] on input "********" at bounding box center [572, 230] width 277 height 30
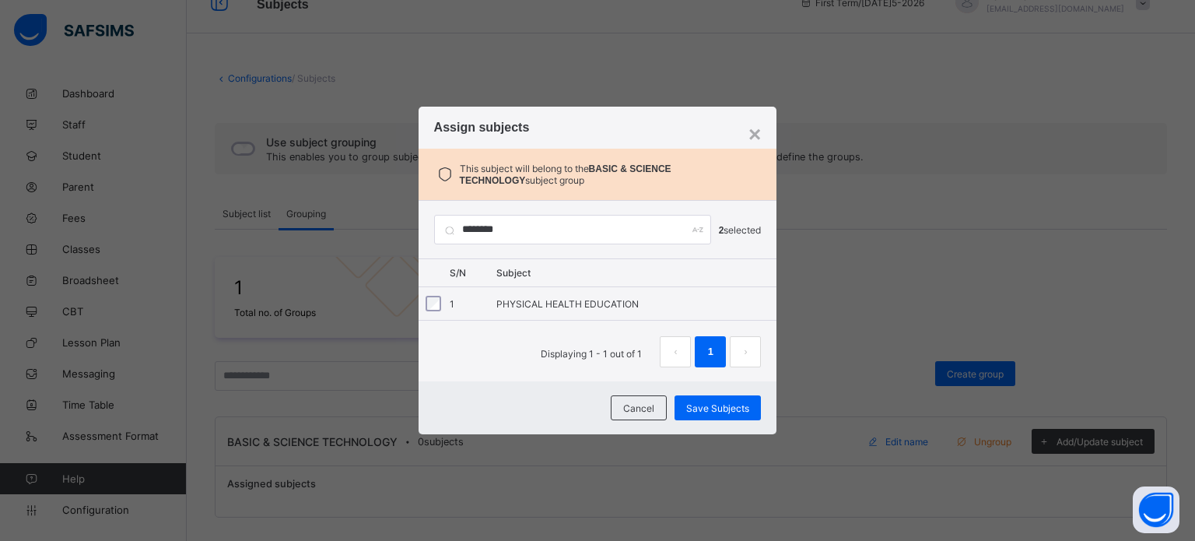
click at [410, 225] on div "× Assign subjects This subject will belong to the BASIC & SCIENCE TECHNOLOGY su…" at bounding box center [597, 270] width 1195 height 541
click at [408, 225] on div "× Assign subjects This subject will belong to the BASIC & SCIENCE TECHNOLOGY su…" at bounding box center [597, 270] width 1195 height 541
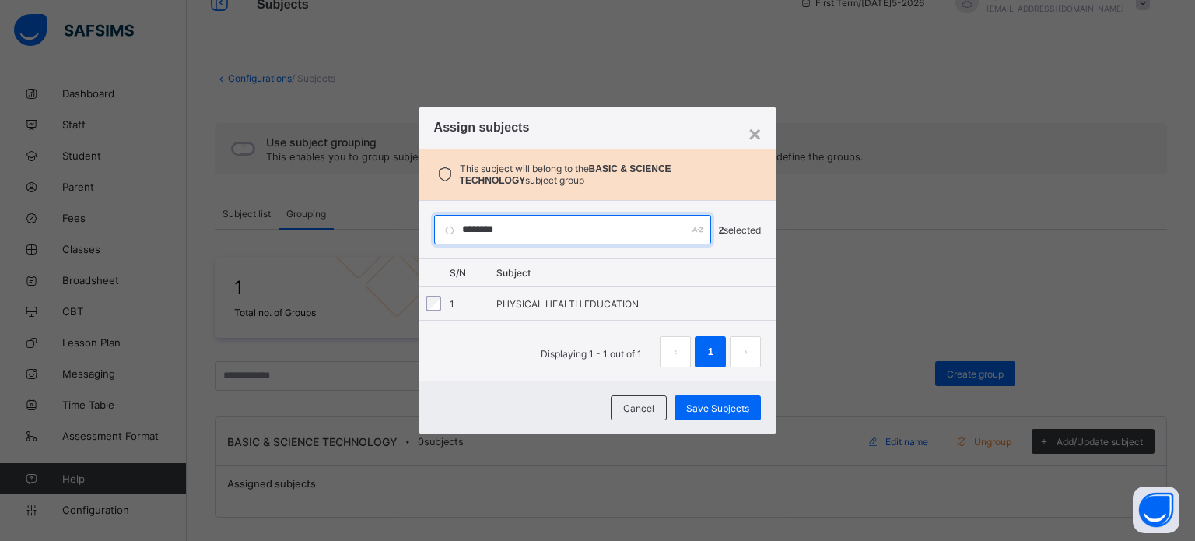
click at [532, 236] on input "********" at bounding box center [572, 230] width 277 height 30
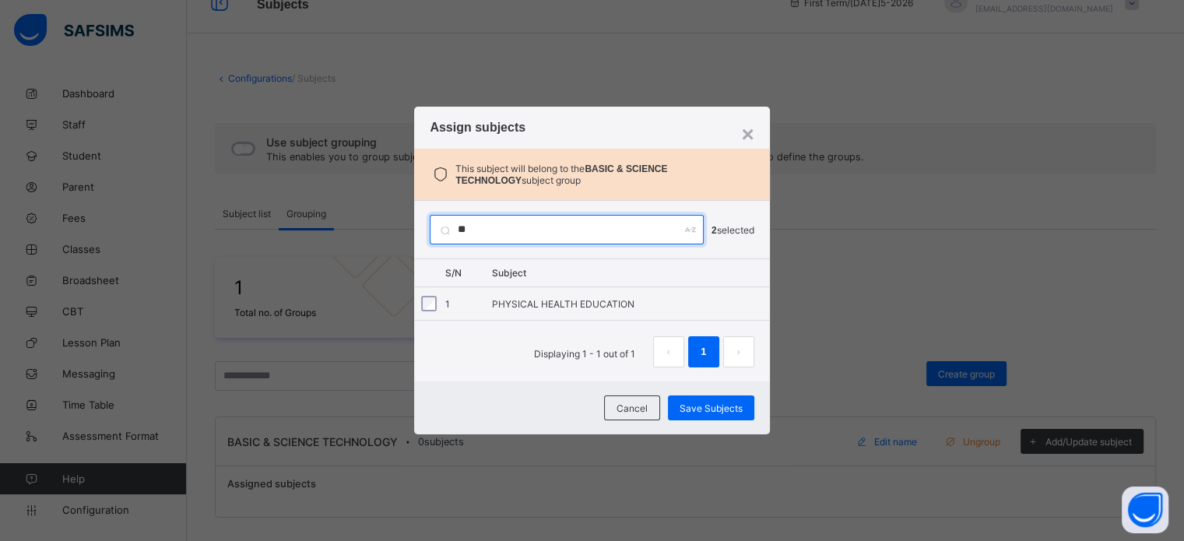
type input "*"
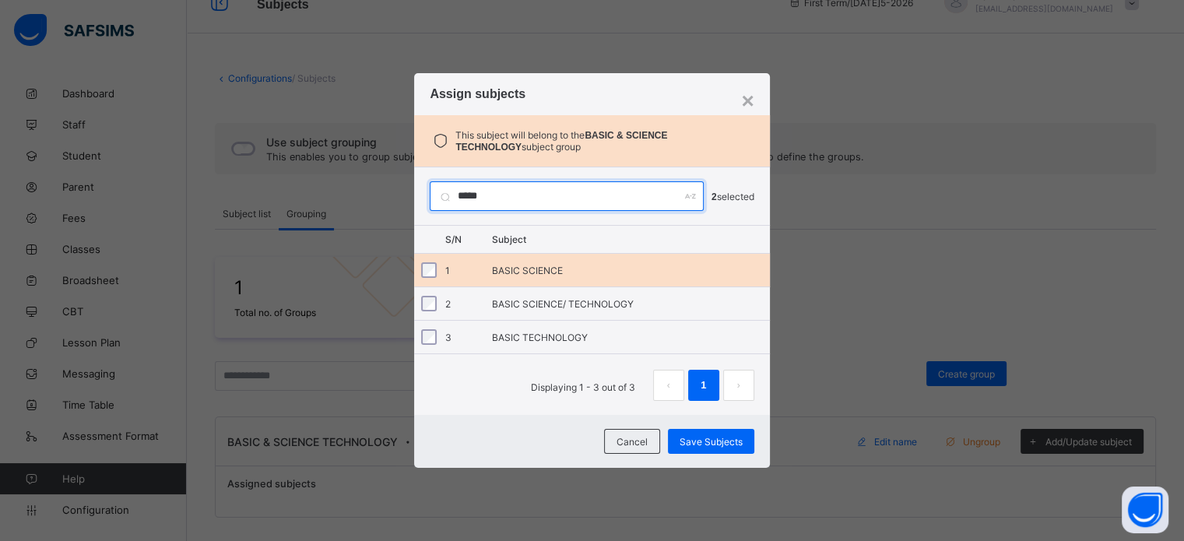
type input "*****"
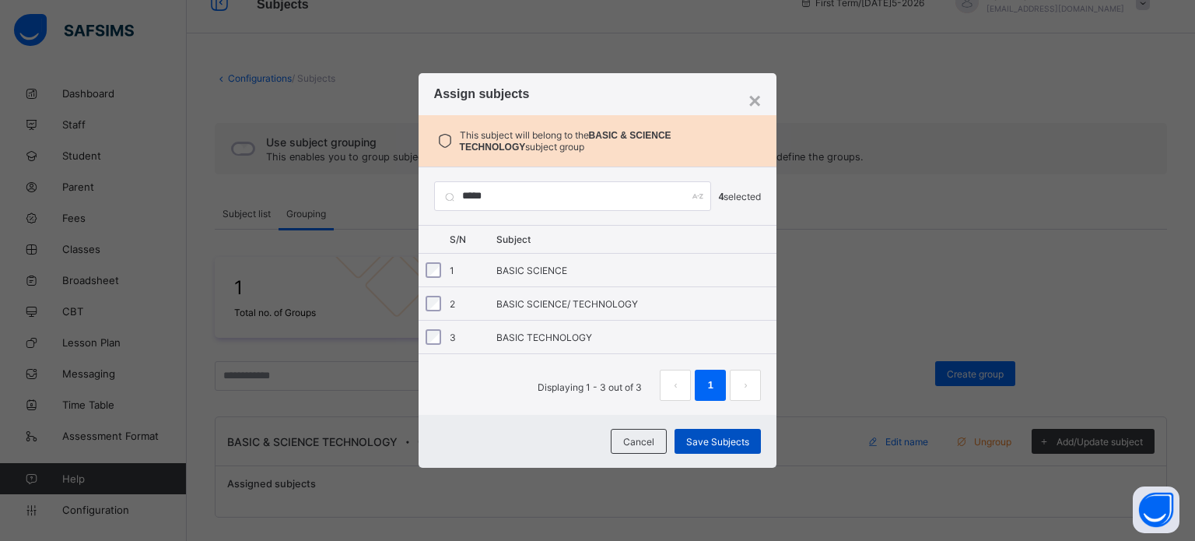
click at [738, 444] on span "Save Subjects" at bounding box center [717, 442] width 63 height 12
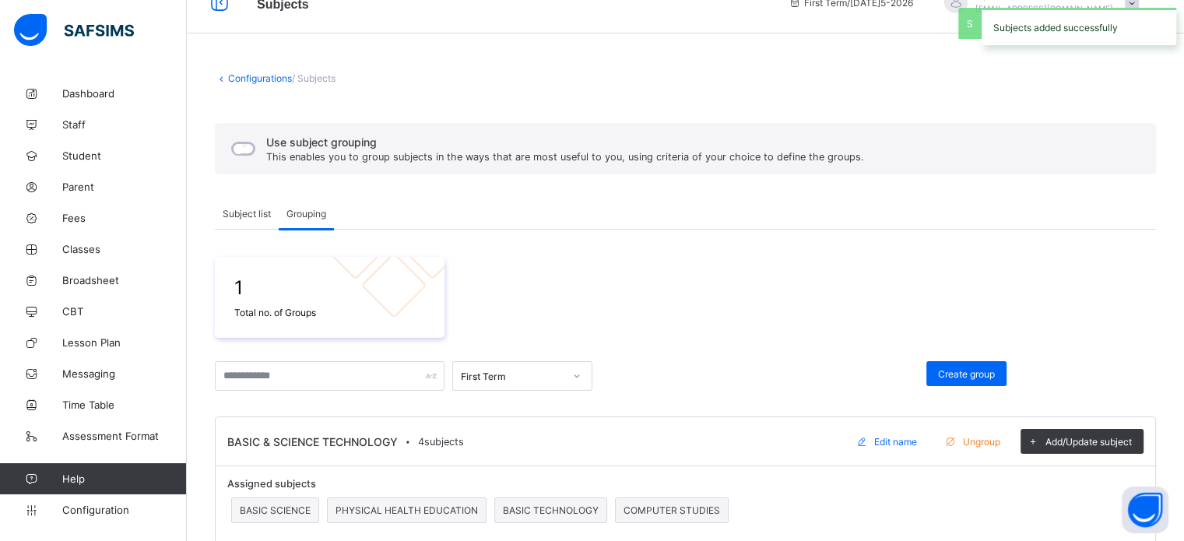
scroll to position [54, 0]
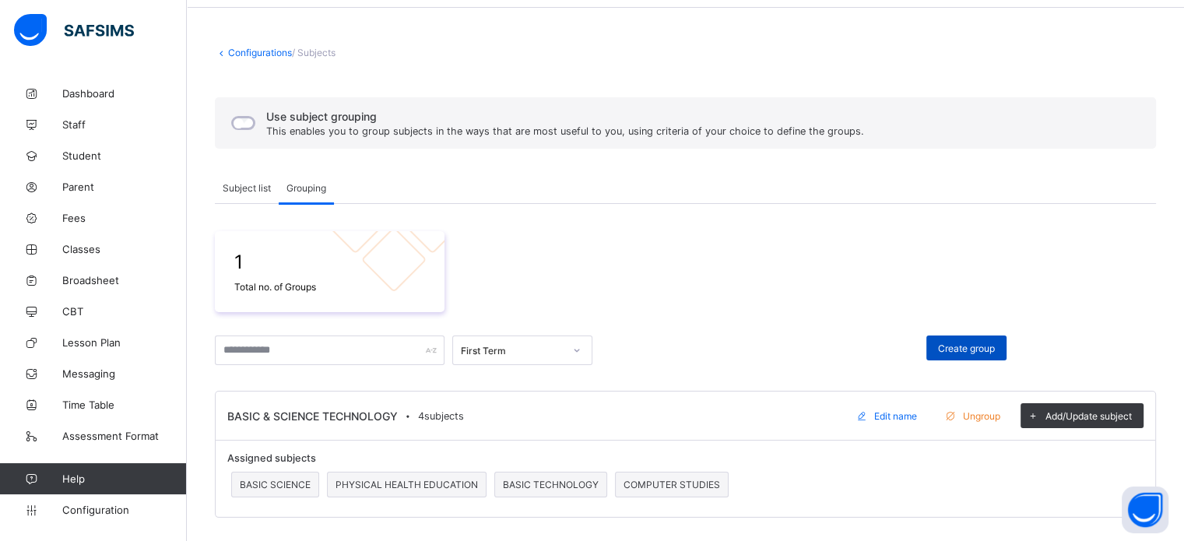
click at [981, 354] on div "Create group" at bounding box center [966, 347] width 80 height 25
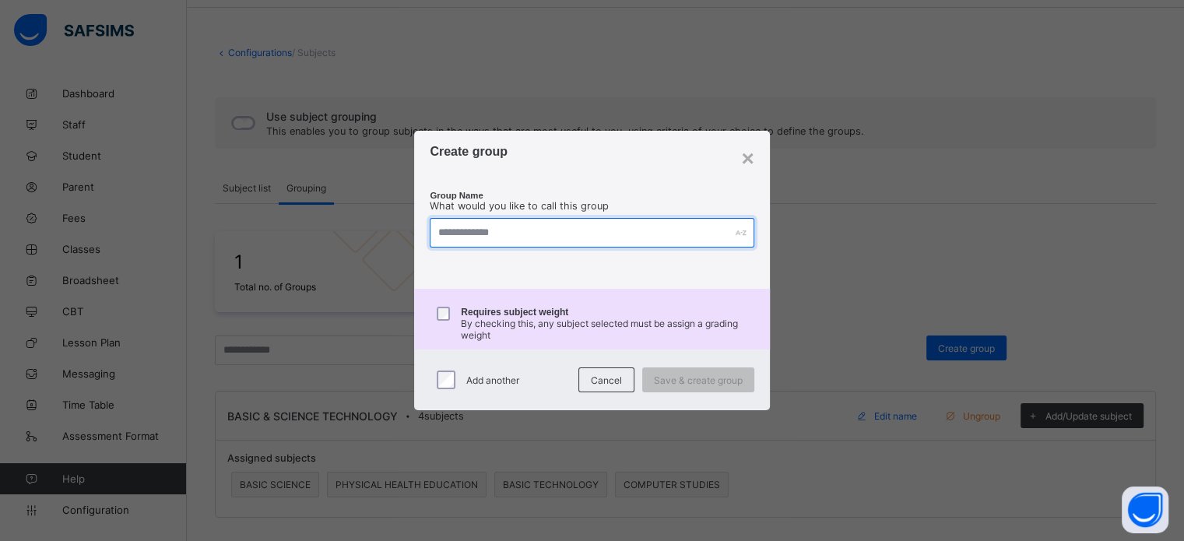
click at [572, 229] on input "text" at bounding box center [592, 233] width 324 height 30
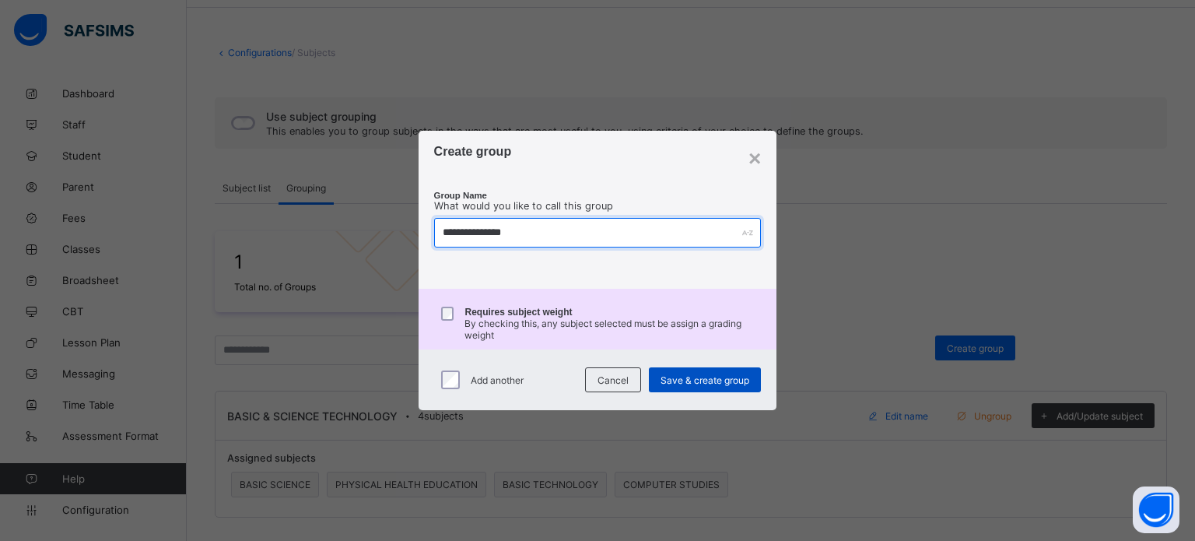
type input "**********"
click at [725, 381] on span "Save & create group" at bounding box center [705, 380] width 89 height 12
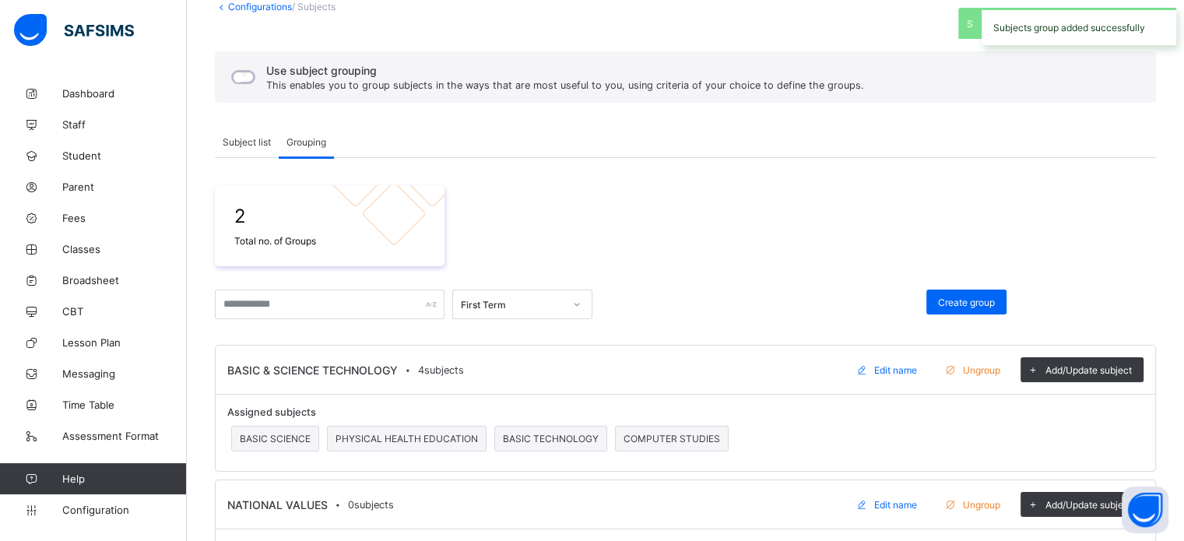
scroll to position [163, 0]
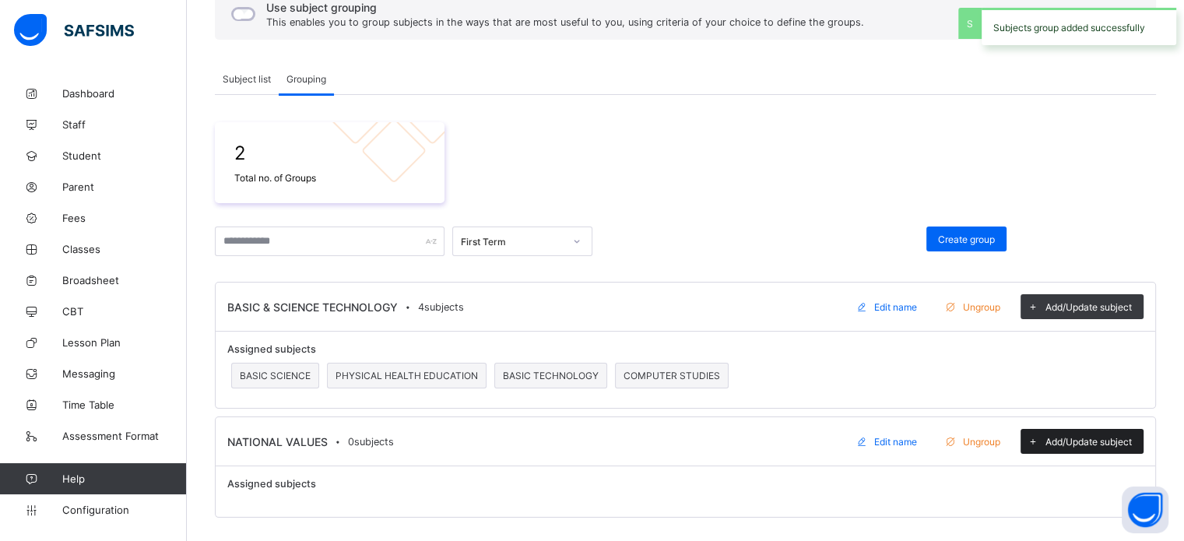
click at [1086, 440] on span "Add/Update subject" at bounding box center [1088, 442] width 86 height 12
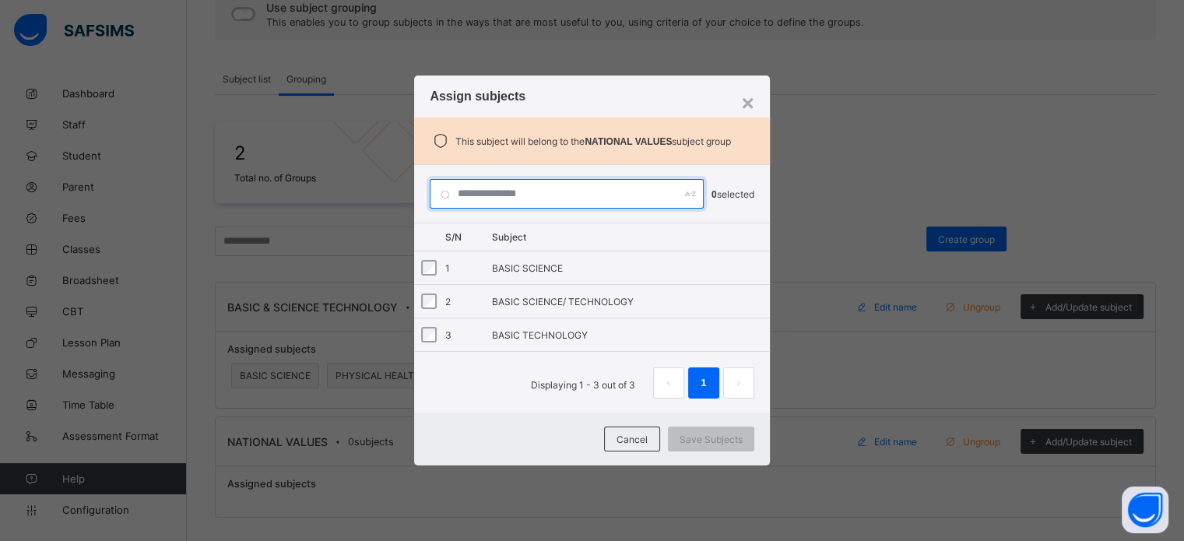
click at [512, 195] on input "text" at bounding box center [567, 194] width 274 height 30
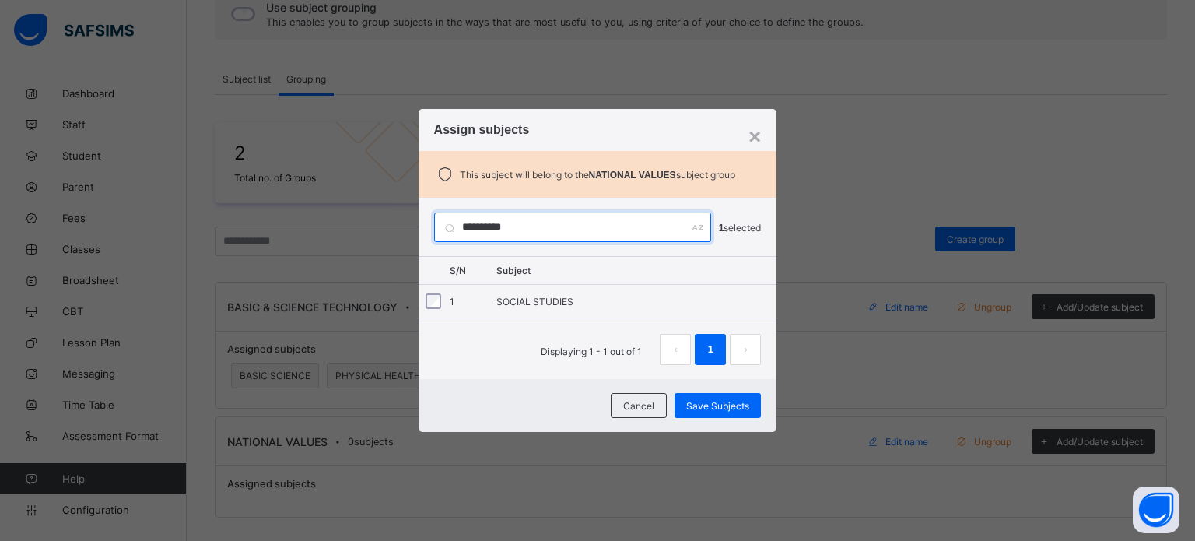
drag, startPoint x: 548, startPoint y: 221, endPoint x: 445, endPoint y: 226, distance: 102.9
click at [445, 226] on input "**********" at bounding box center [572, 227] width 277 height 30
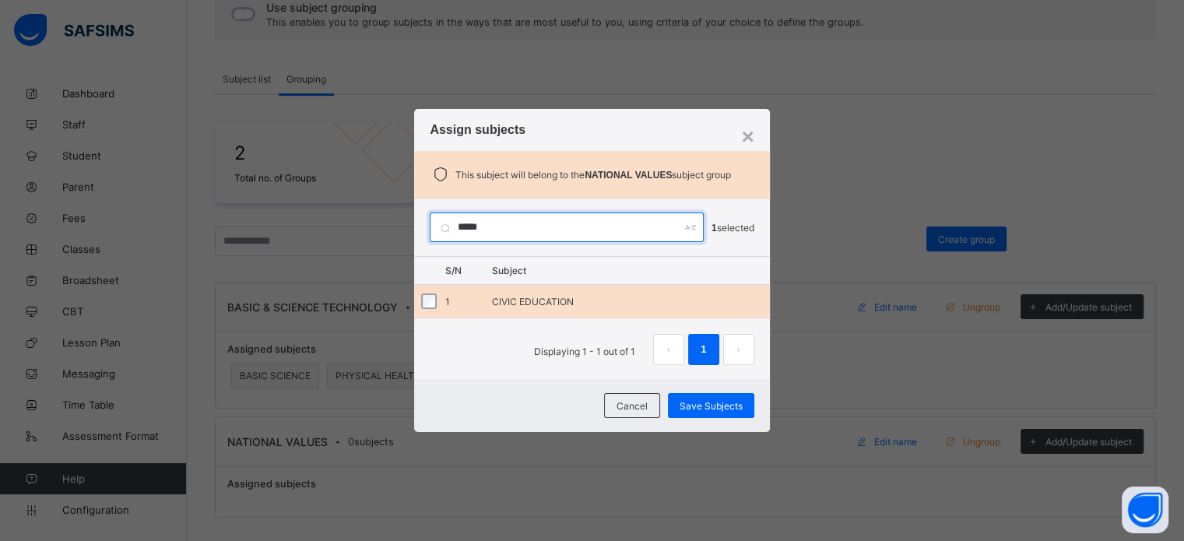
type input "*****"
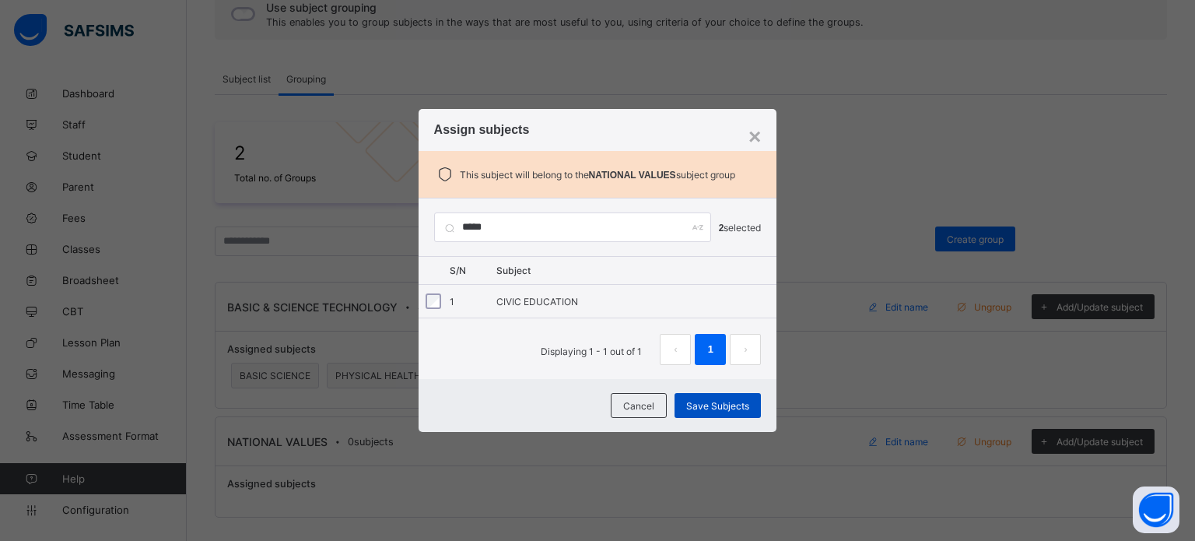
click at [700, 412] on div "Save Subjects" at bounding box center [718, 405] width 86 height 25
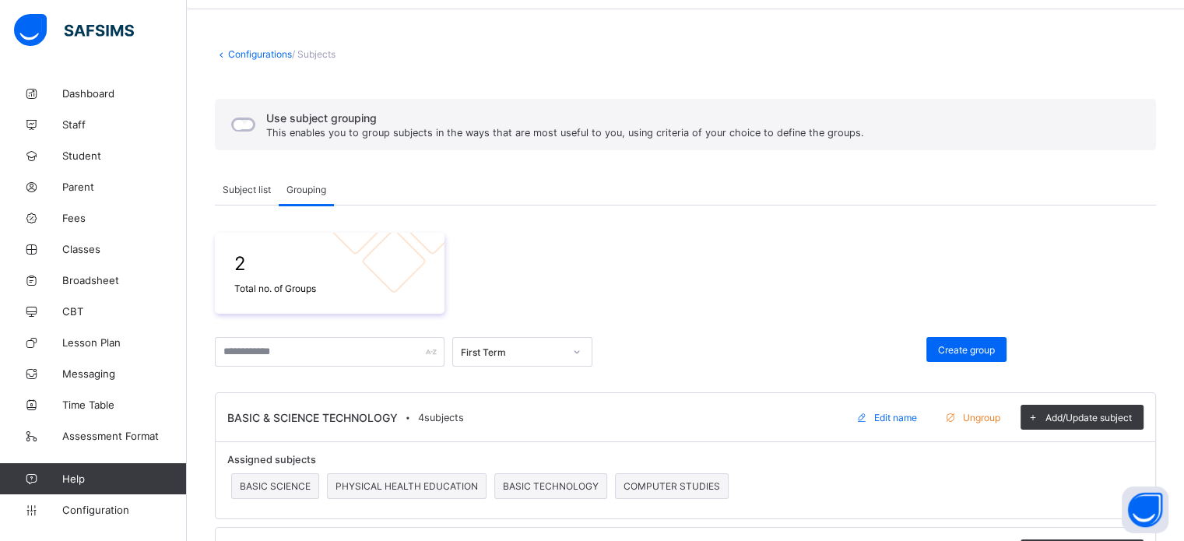
scroll to position [0, 0]
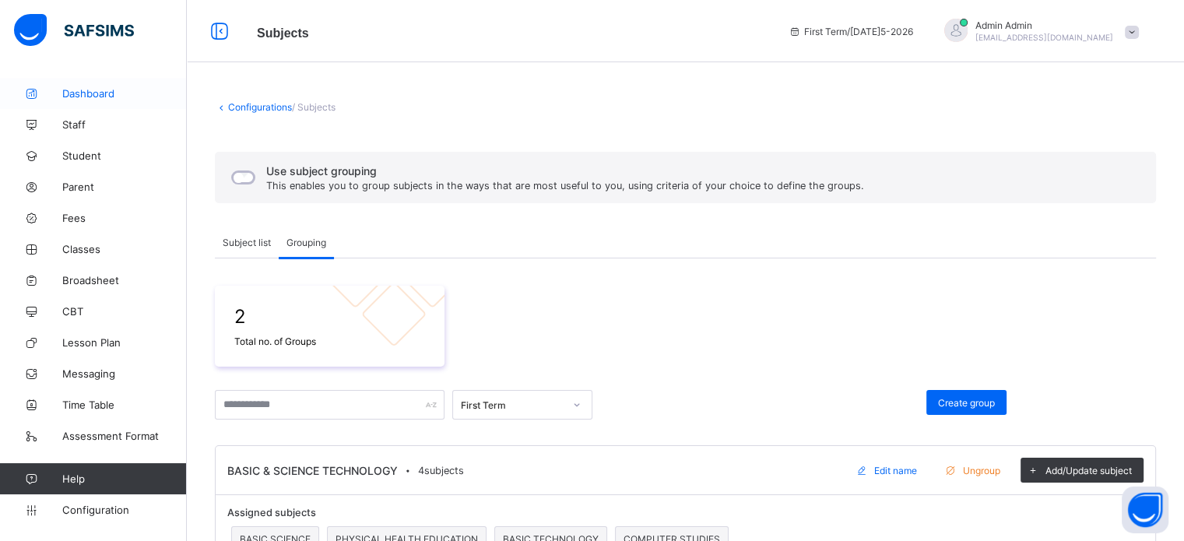
click at [74, 89] on span "Dashboard" at bounding box center [124, 93] width 125 height 12
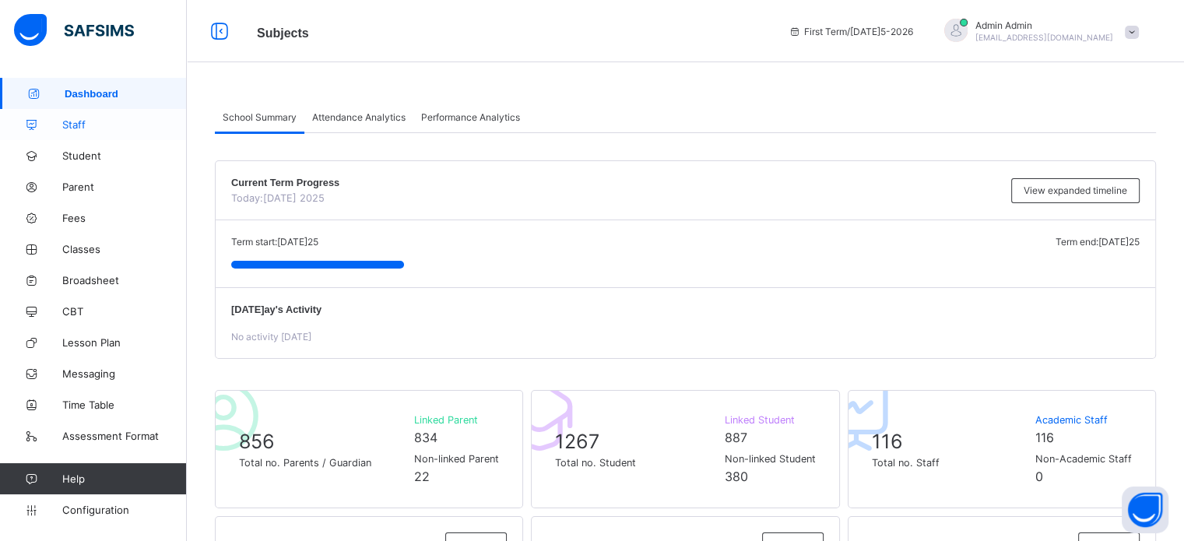
click at [79, 121] on span "Staff" at bounding box center [124, 124] width 125 height 12
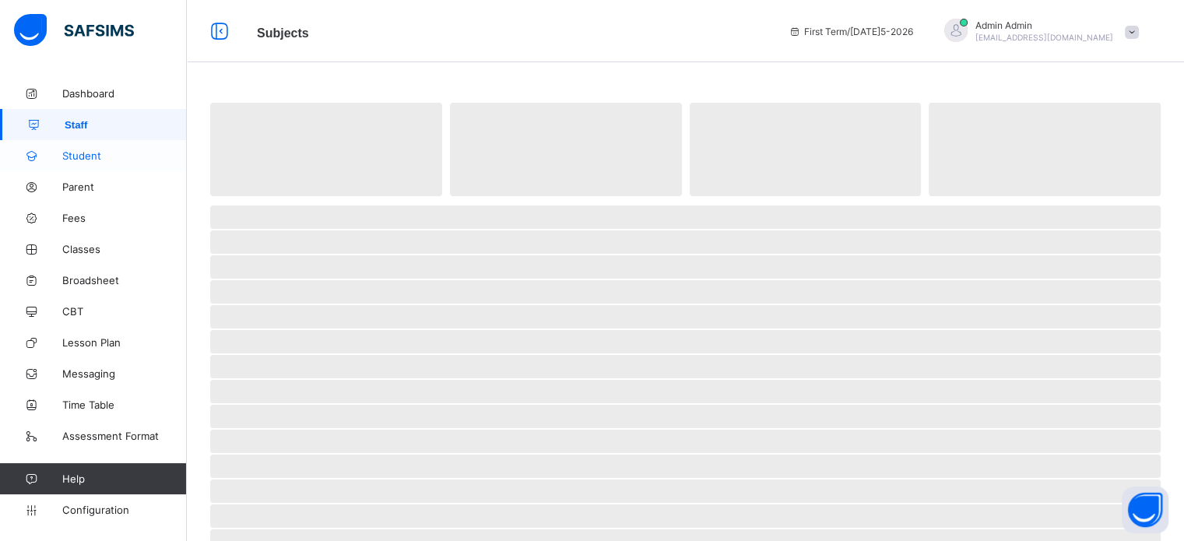
click at [82, 158] on span "Student" at bounding box center [124, 155] width 125 height 12
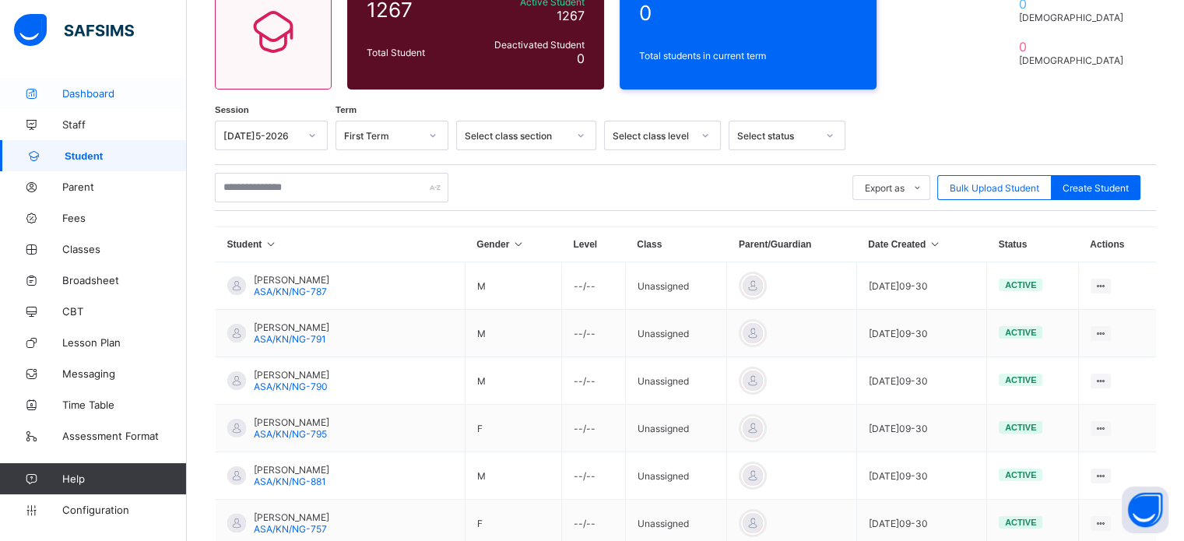
scroll to position [156, 0]
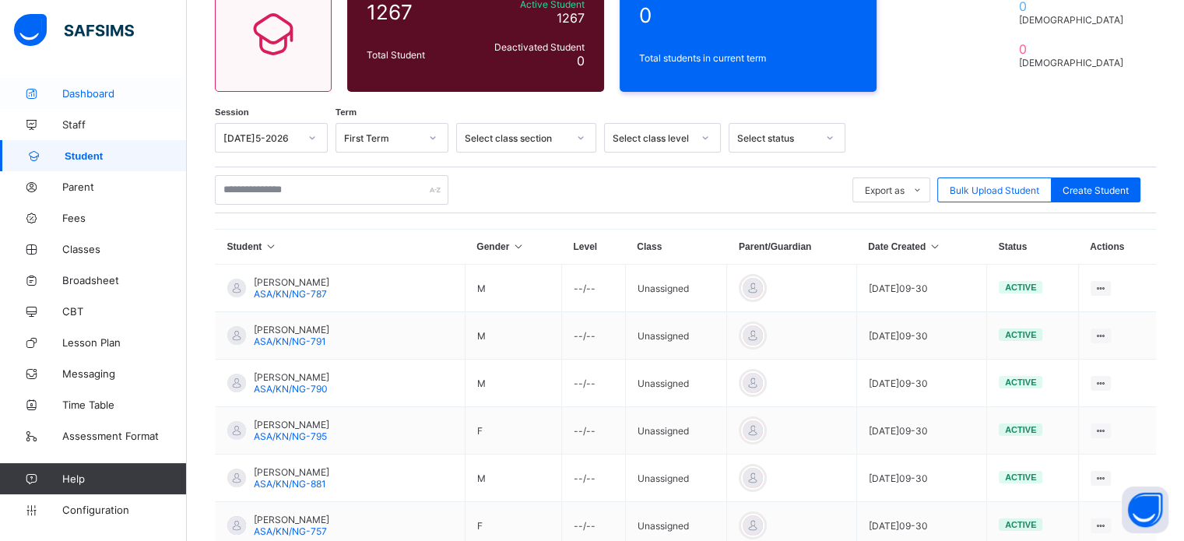
click at [89, 95] on span "Dashboard" at bounding box center [124, 93] width 125 height 12
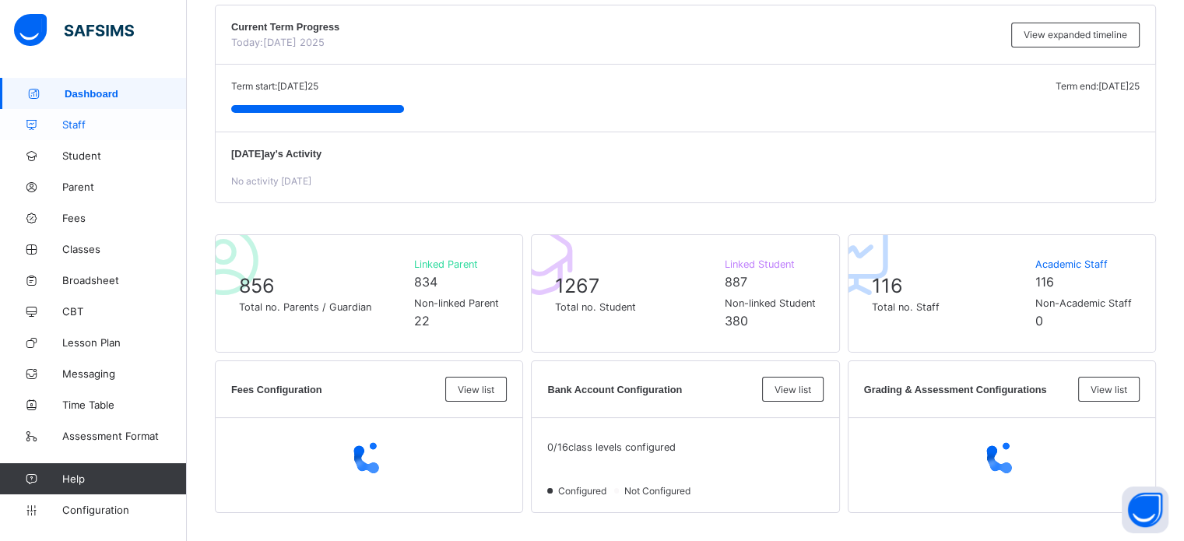
click at [84, 124] on span "Staff" at bounding box center [124, 124] width 125 height 12
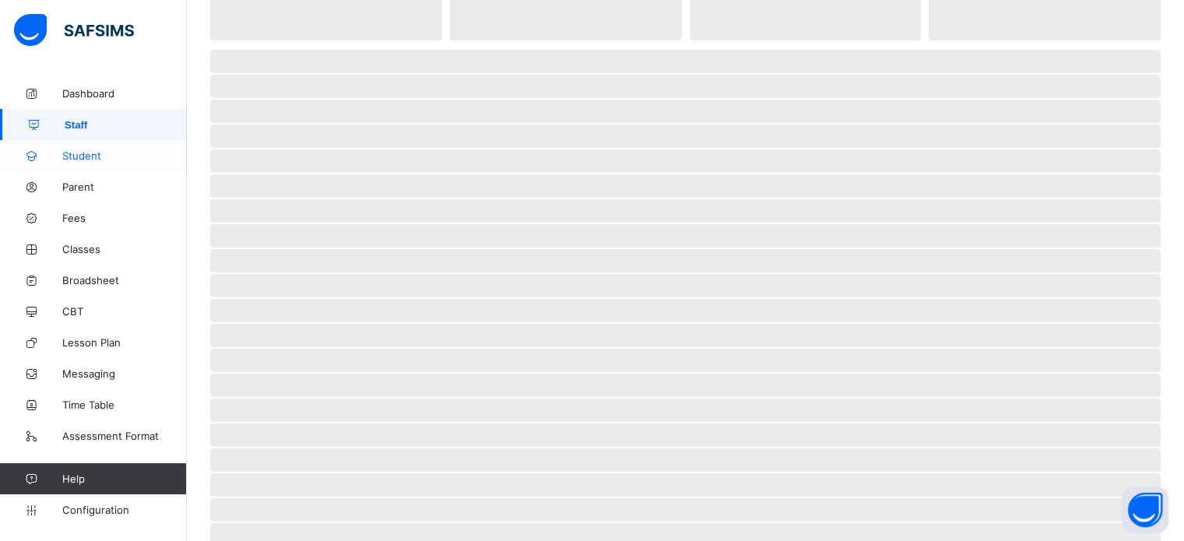
click at [93, 162] on link "Student" at bounding box center [93, 155] width 187 height 31
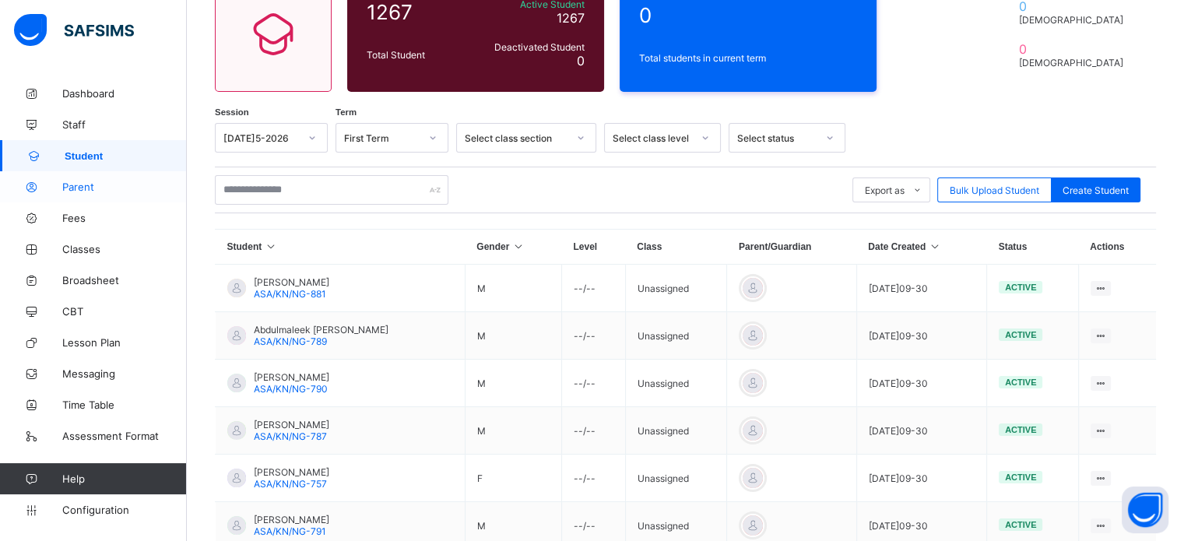
click at [86, 186] on span "Parent" at bounding box center [124, 187] width 125 height 12
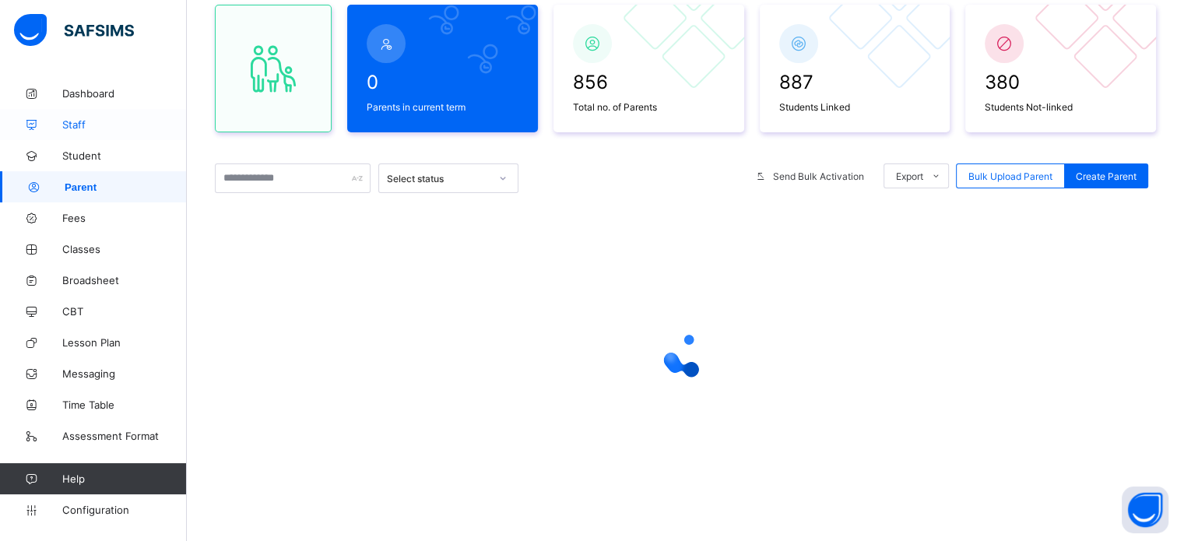
click at [90, 138] on link "Staff" at bounding box center [93, 124] width 187 height 31
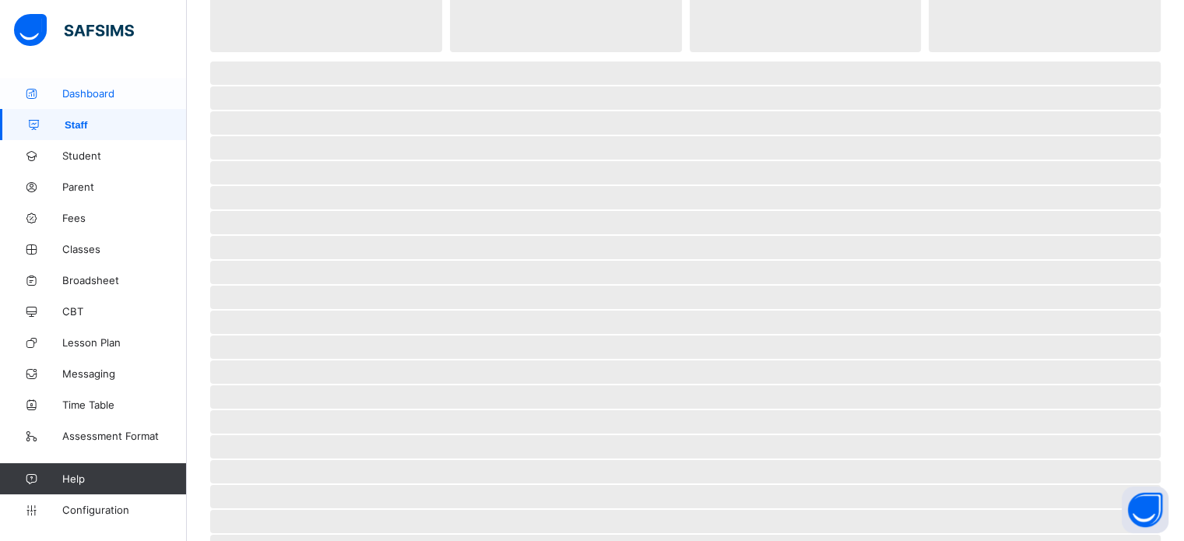
click at [119, 92] on span "Dashboard" at bounding box center [124, 93] width 125 height 12
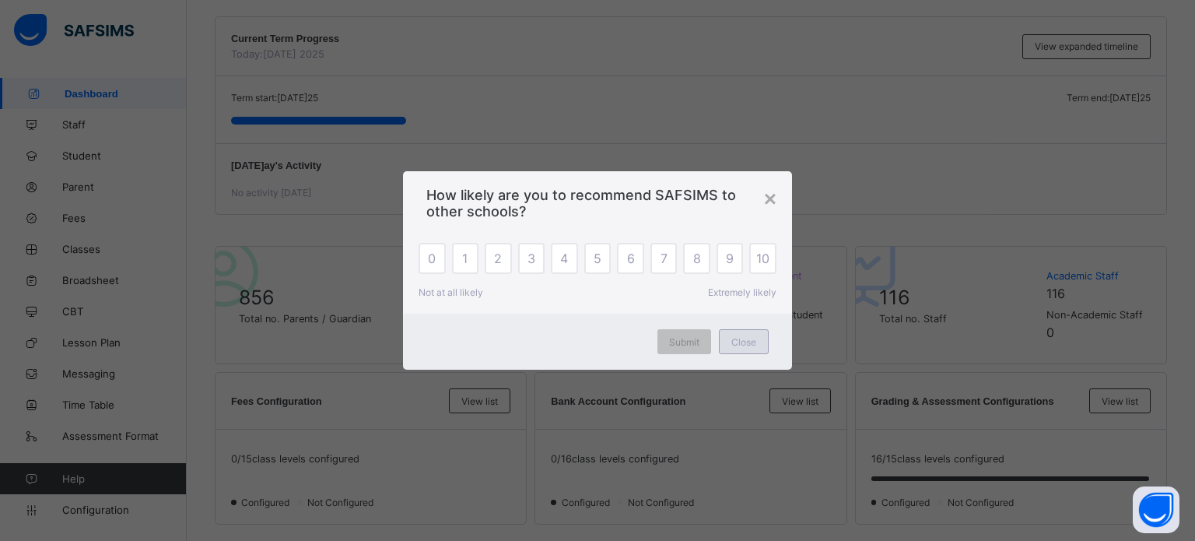
click at [743, 345] on span "Close" at bounding box center [744, 342] width 25 height 12
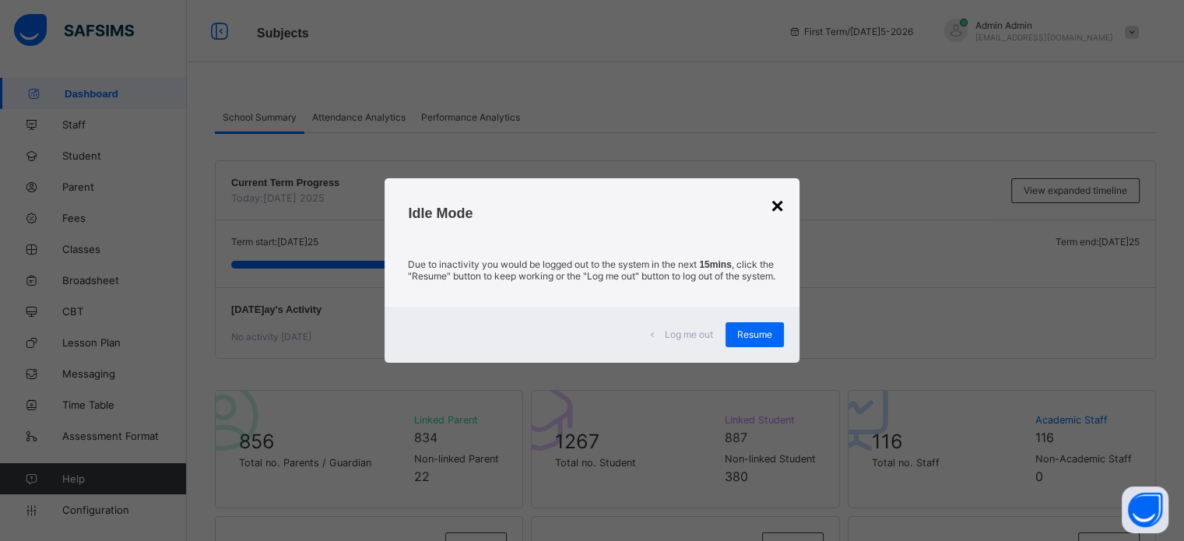
click at [774, 200] on div "×" at bounding box center [776, 206] width 12 height 25
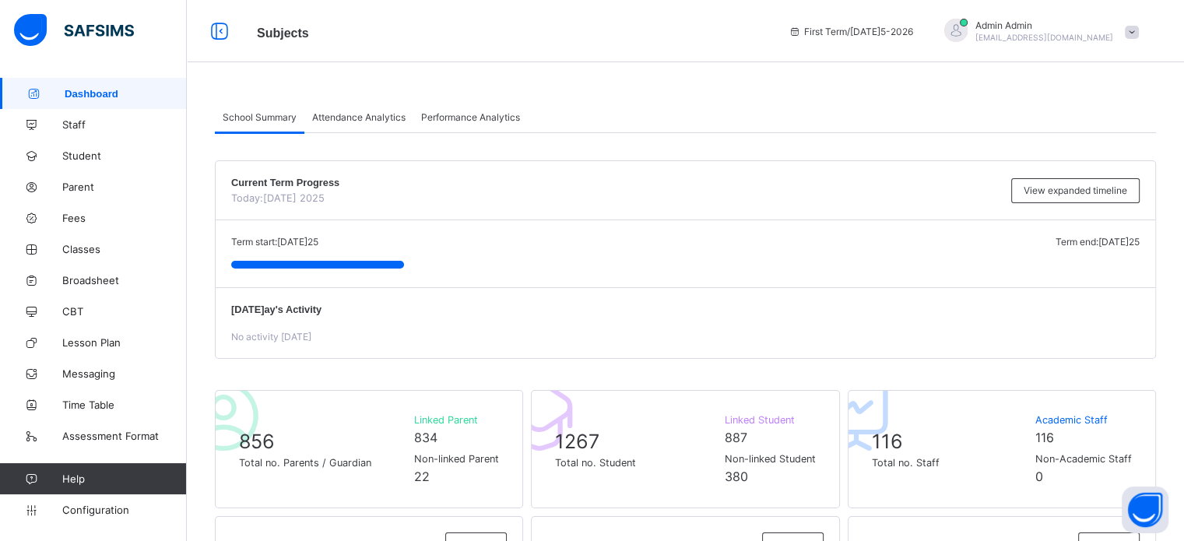
click at [355, 117] on span "Attendance Analytics" at bounding box center [358, 117] width 93 height 12
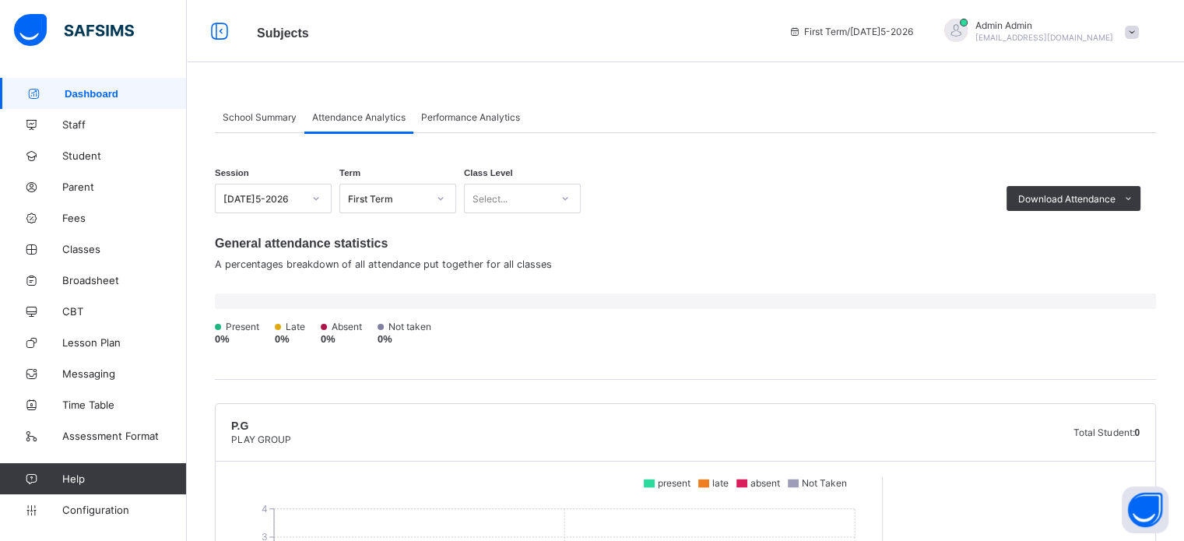
click at [465, 111] on span "Performance Analytics" at bounding box center [470, 117] width 99 height 12
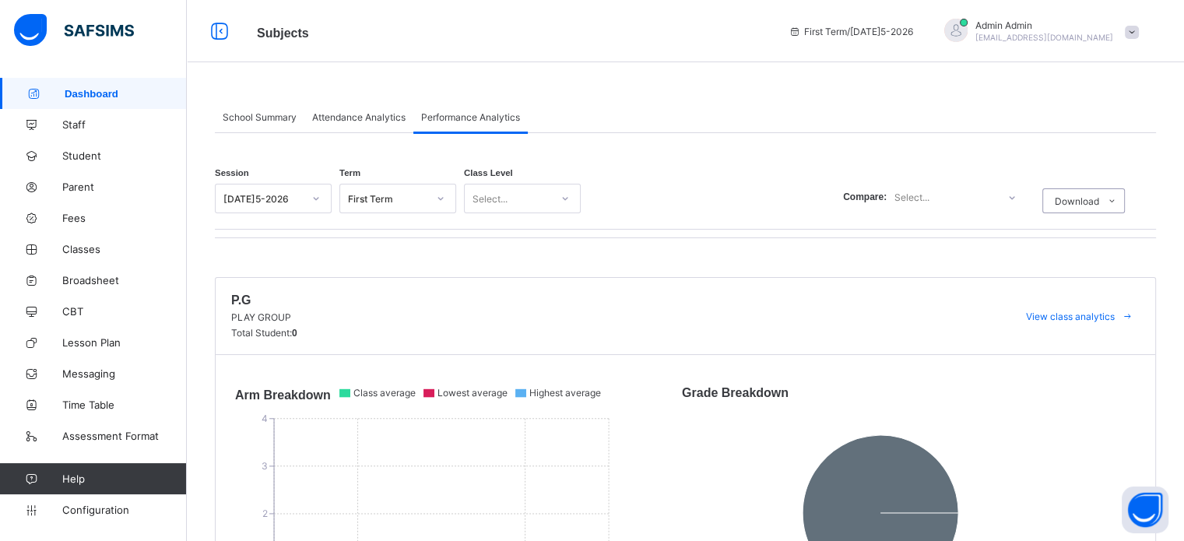
click at [340, 121] on span "Attendance Analytics" at bounding box center [358, 117] width 93 height 12
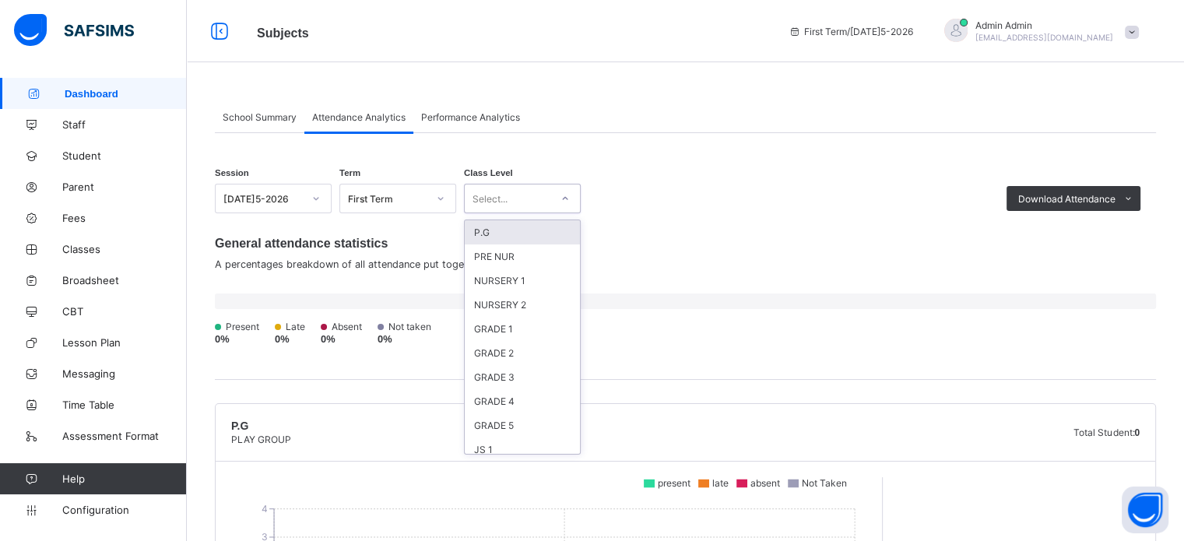
click at [532, 190] on div "Select..." at bounding box center [508, 199] width 86 height 22
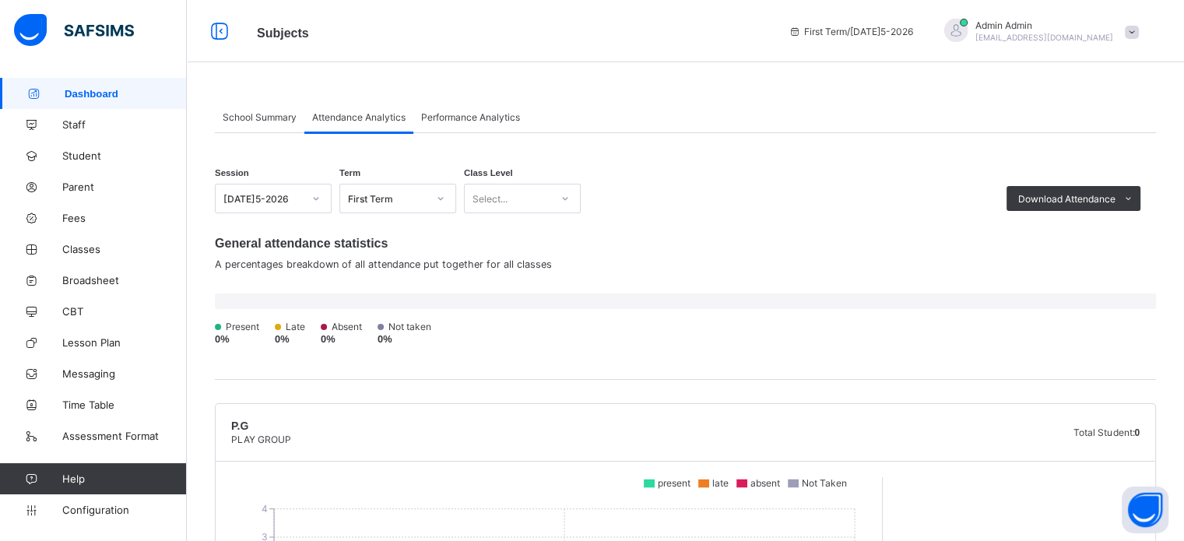
click at [734, 205] on div "Se[DATE]n [DATE]5-2026 Term First Term Class Level Select... Download Attendanc…" at bounding box center [685, 190] width 941 height 45
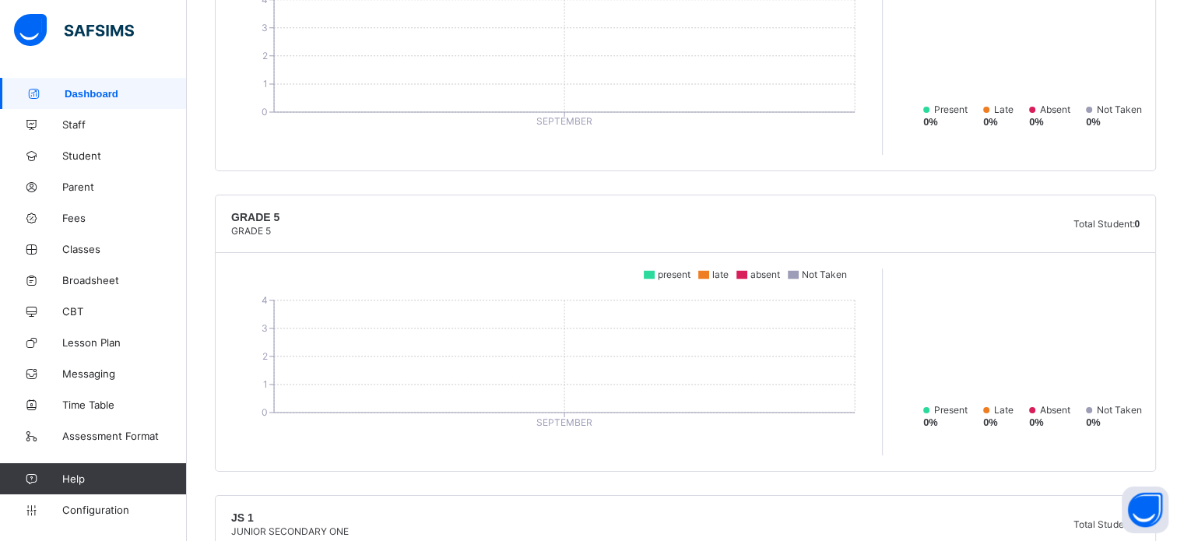
scroll to position [5638, 0]
